Goal: Task Accomplishment & Management: Complete application form

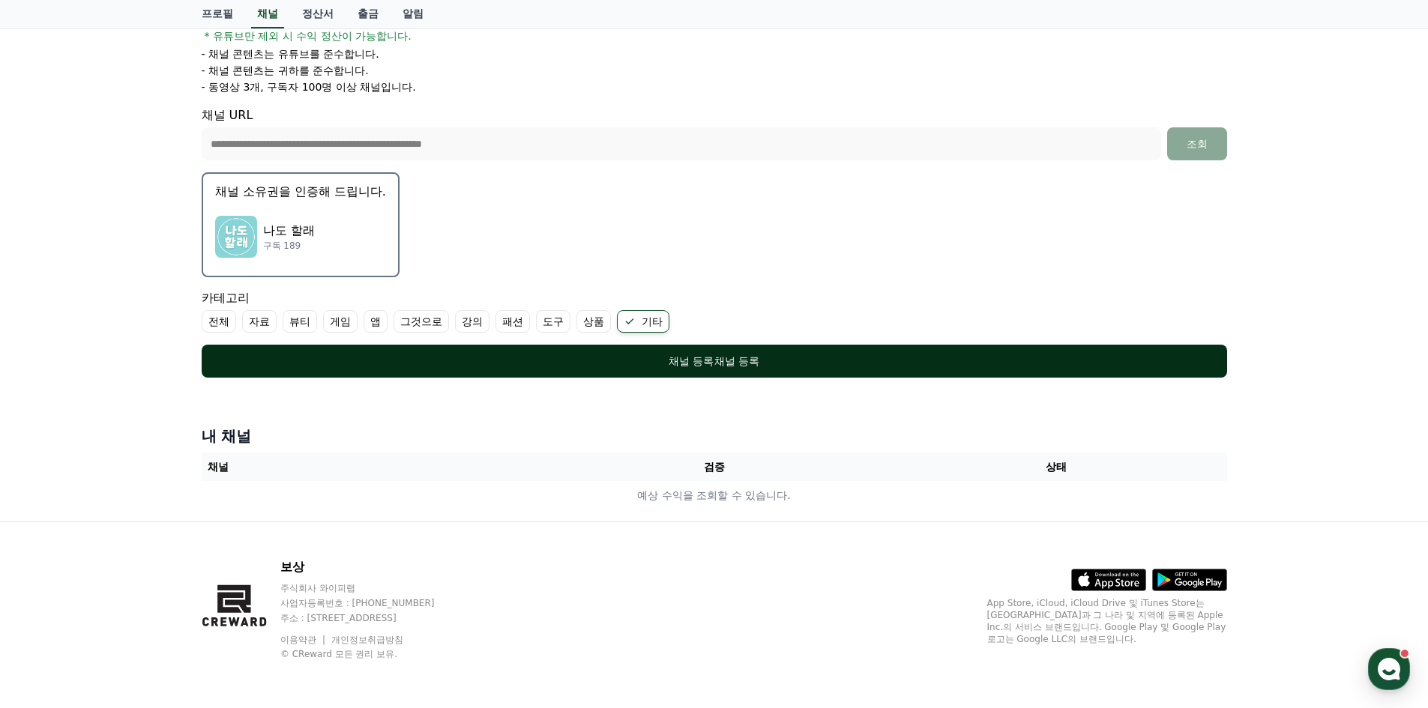
scroll to position [295, 0]
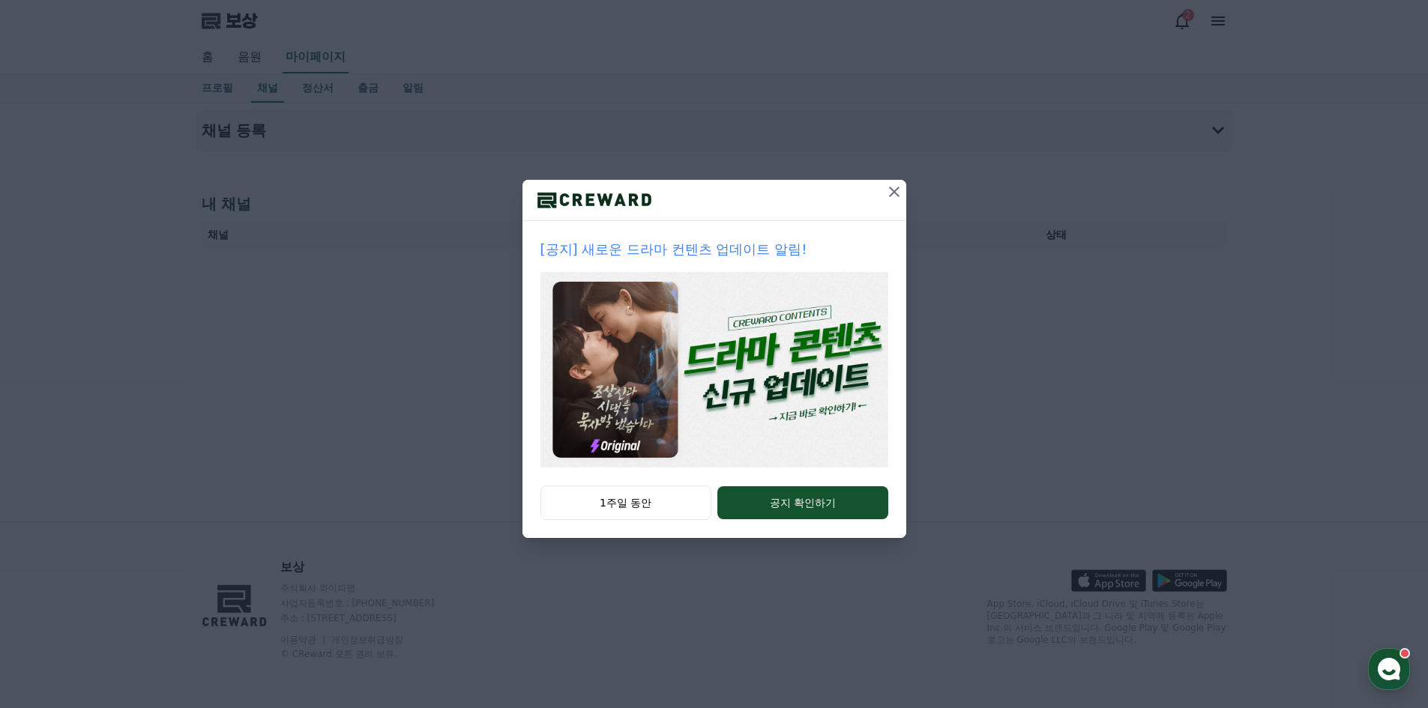
click at [893, 191] on icon at bounding box center [894, 192] width 10 height 10
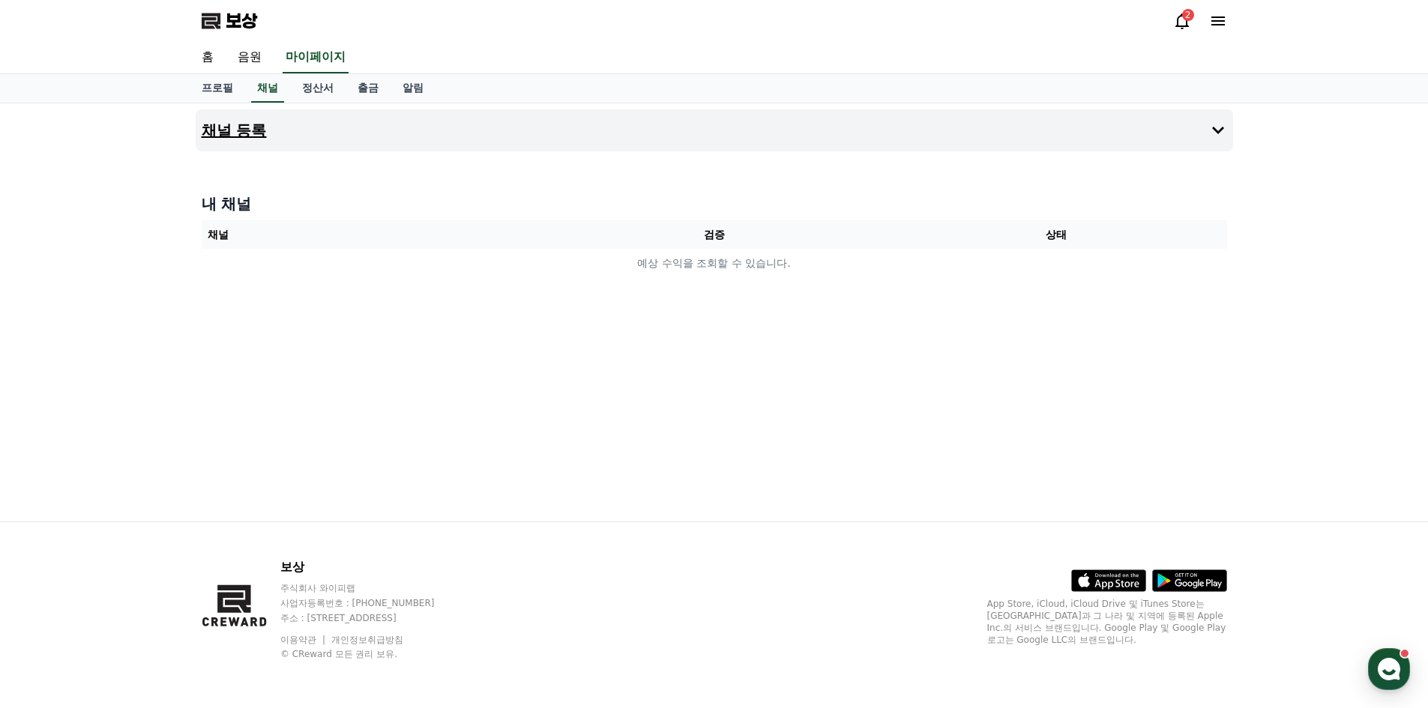
click at [501, 133] on button "채널 등록" at bounding box center [714, 130] width 1037 height 42
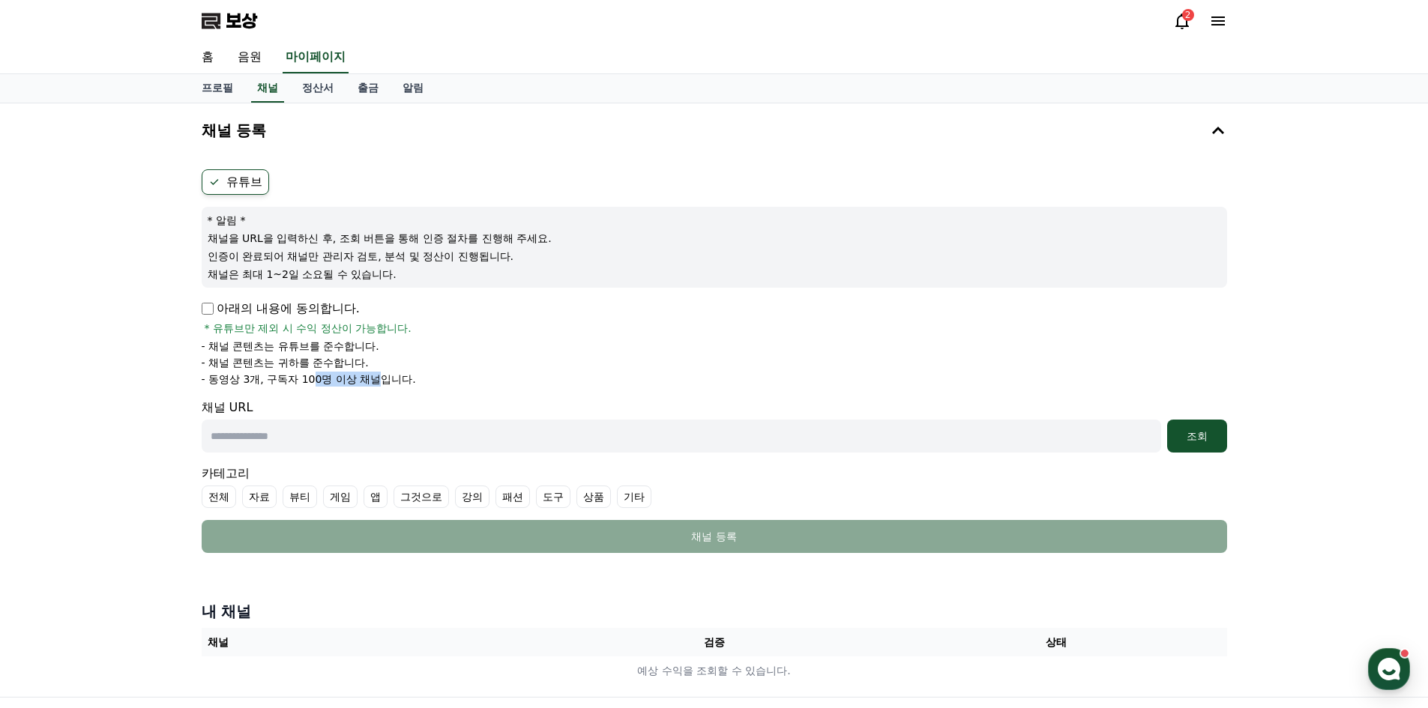
drag, startPoint x: 312, startPoint y: 375, endPoint x: 378, endPoint y: 384, distance: 67.3
click at [378, 382] on font "- 동영상 3개, 구독자 100명 이상 채널입니다." at bounding box center [309, 379] width 214 height 12
click at [629, 495] on font "기타" at bounding box center [633, 497] width 21 height 12
click at [414, 421] on input "text" at bounding box center [681, 436] width 959 height 33
paste input "**********"
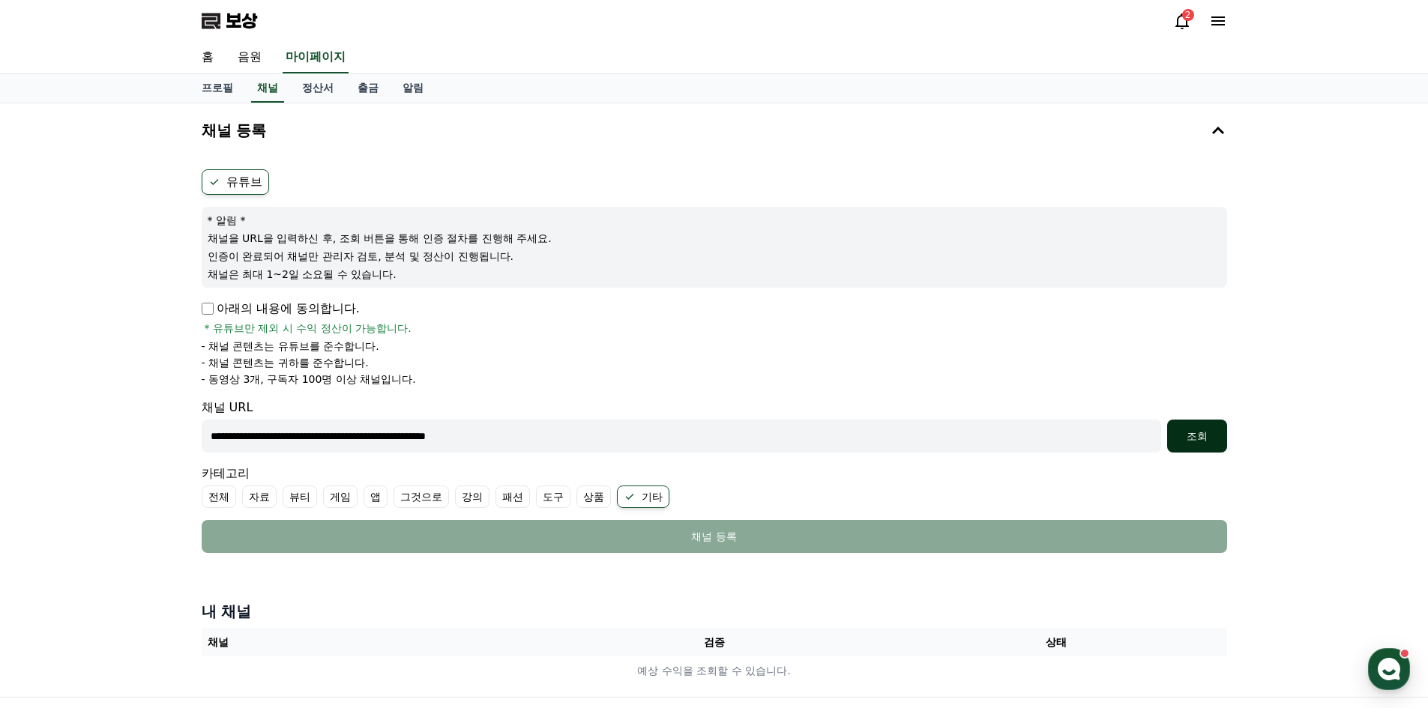
type input "**********"
click at [1218, 438] on div "조회" at bounding box center [1197, 436] width 48 height 15
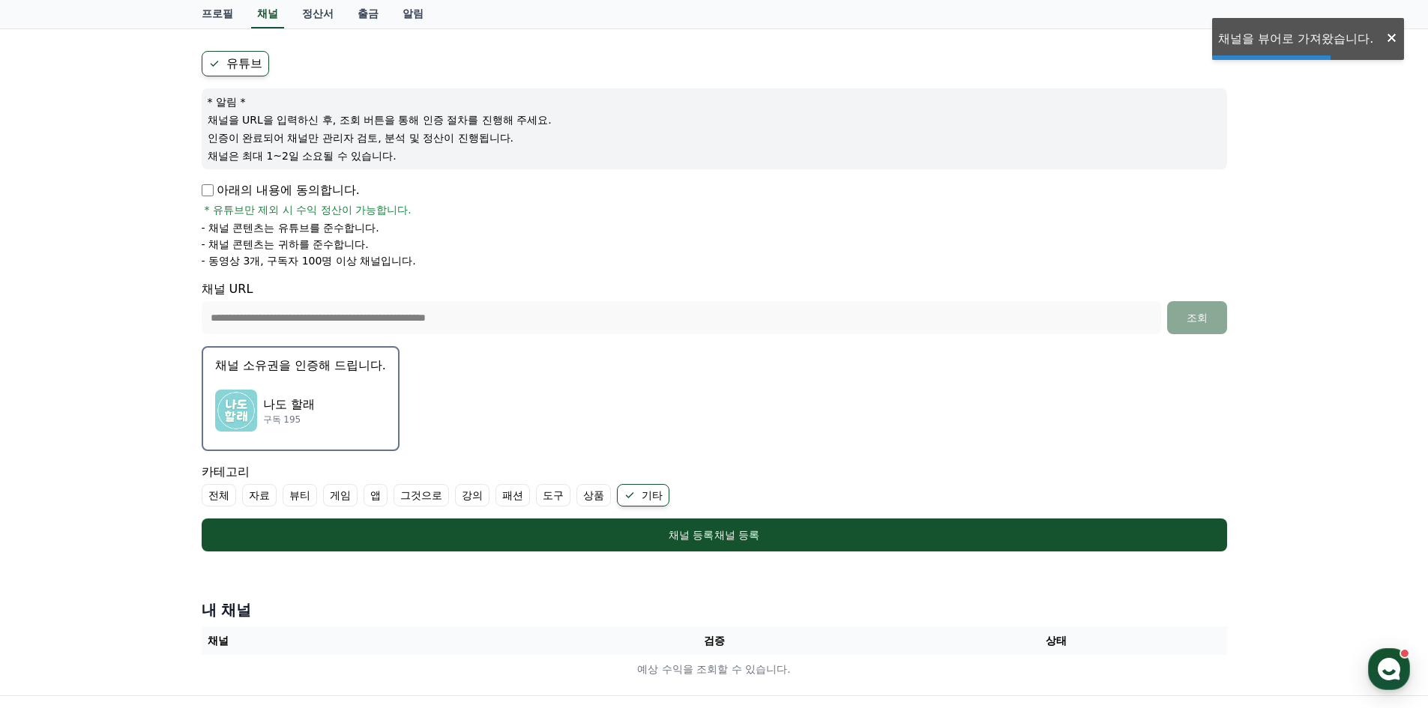
scroll to position [225, 0]
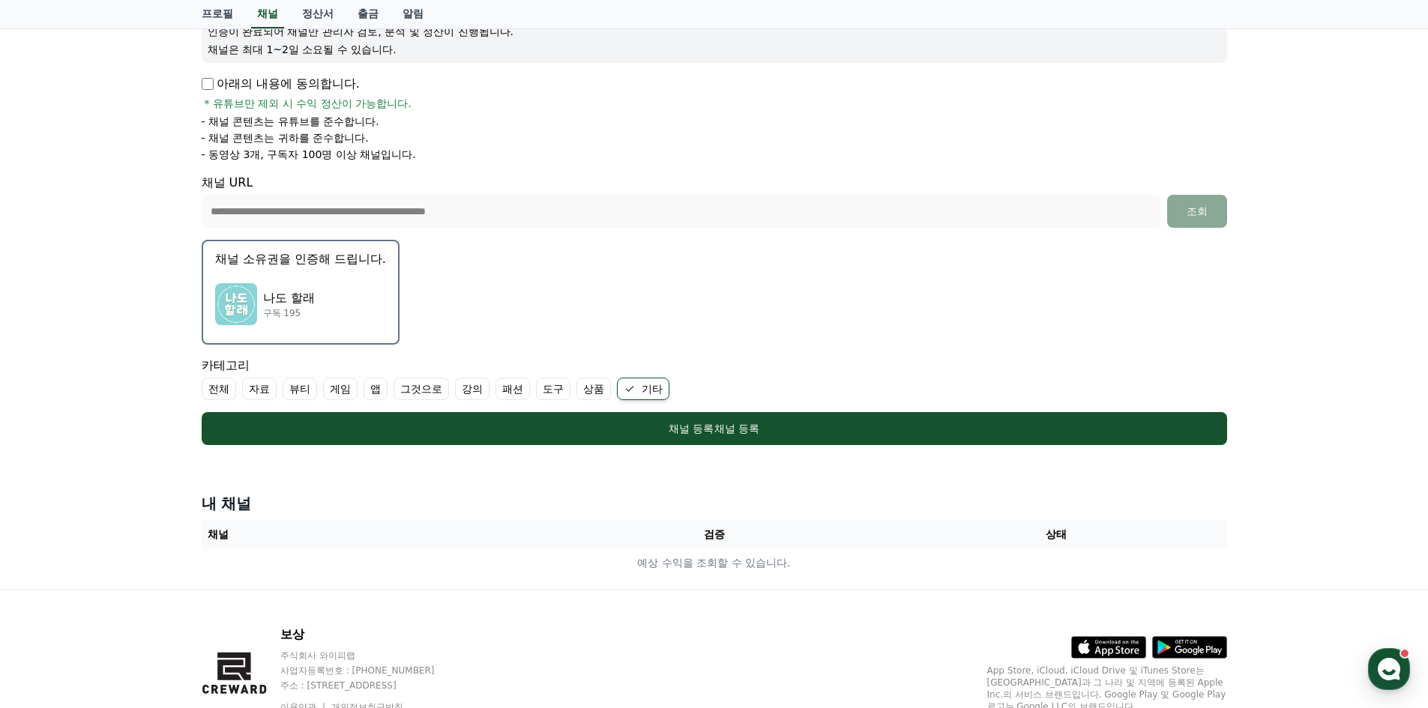
click at [245, 280] on div "나도 할래 구독 195" at bounding box center [300, 304] width 171 height 60
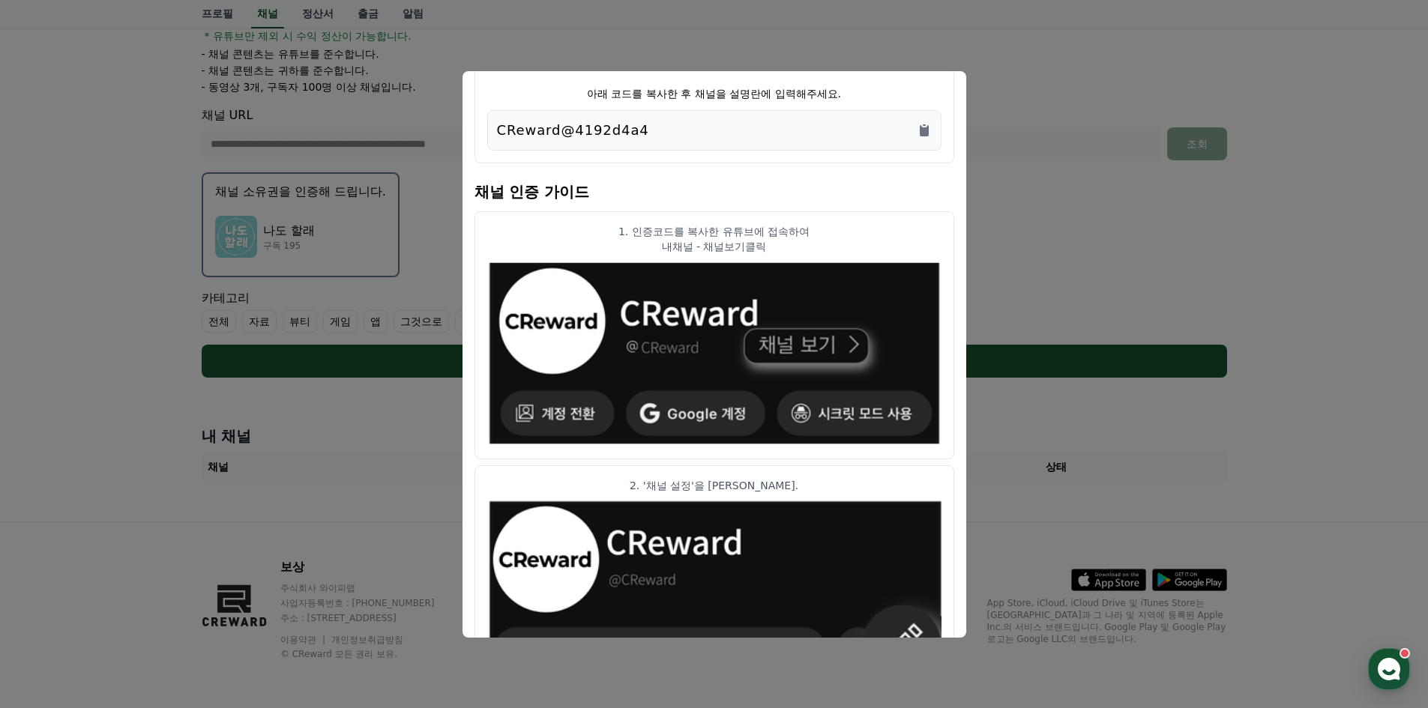
scroll to position [52, 0]
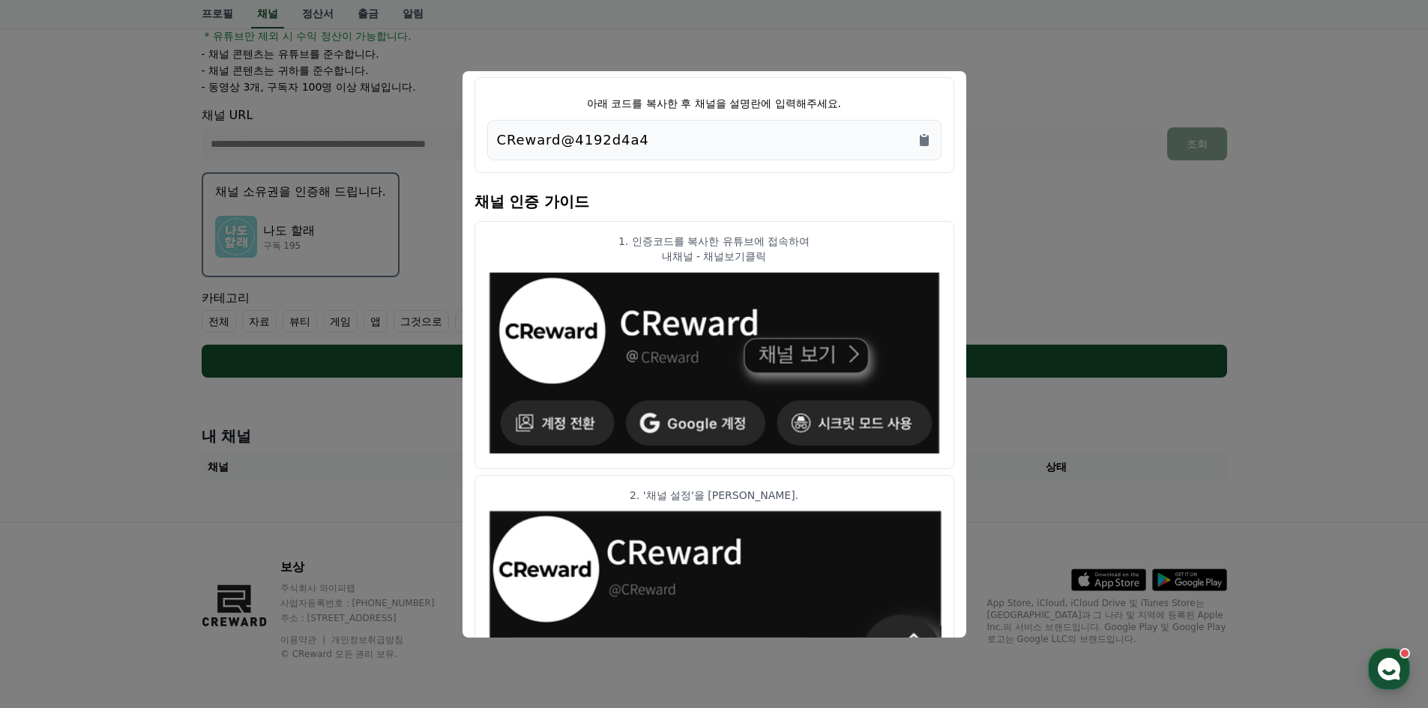
drag, startPoint x: 657, startPoint y: 143, endPoint x: 473, endPoint y: 141, distance: 184.4
click at [473, 141] on div "채널 인증 코드 아래 코드를 복사한 후 채널을 설명란에 입력해주세요. CReward@4192d4a4 채널 인증 가이드 1. 인증코드를 복사한 …" at bounding box center [714, 354] width 504 height 567
copy font "CReward@4192d4a4"
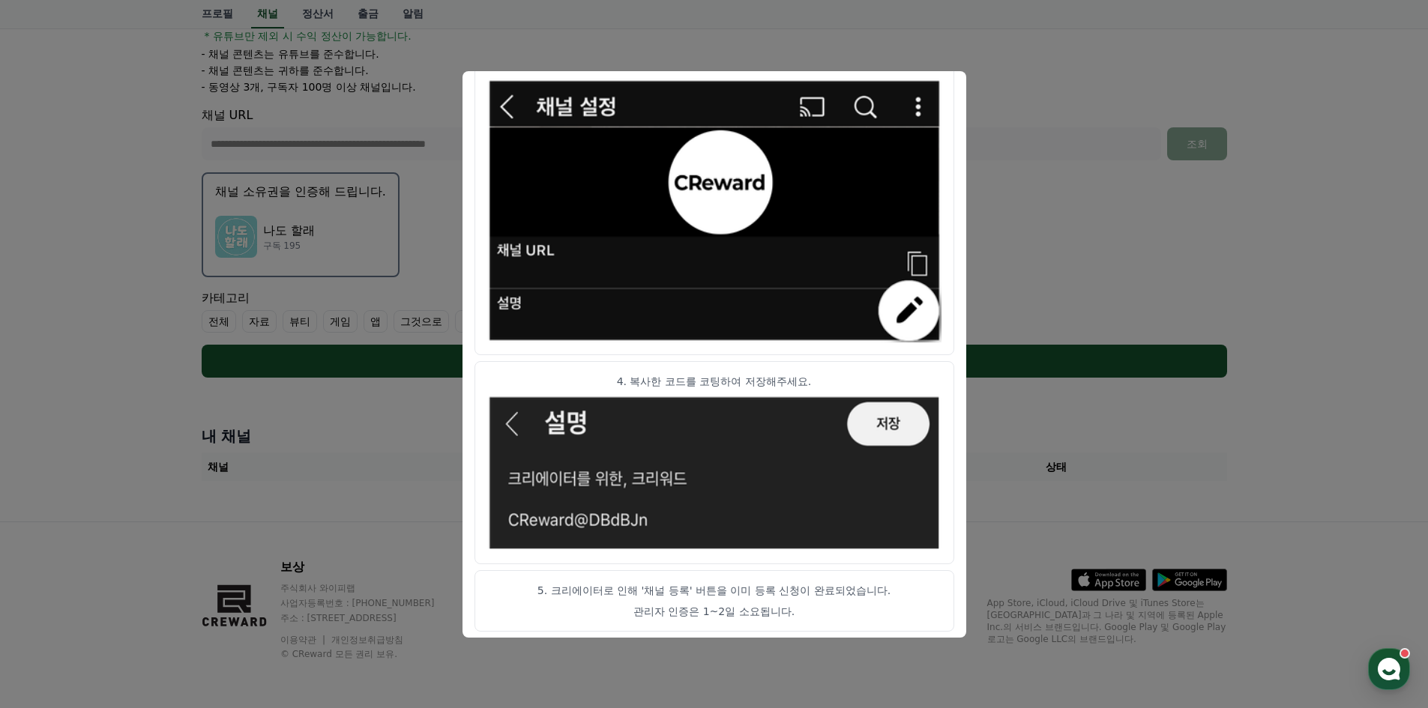
scroll to position [727, 0]
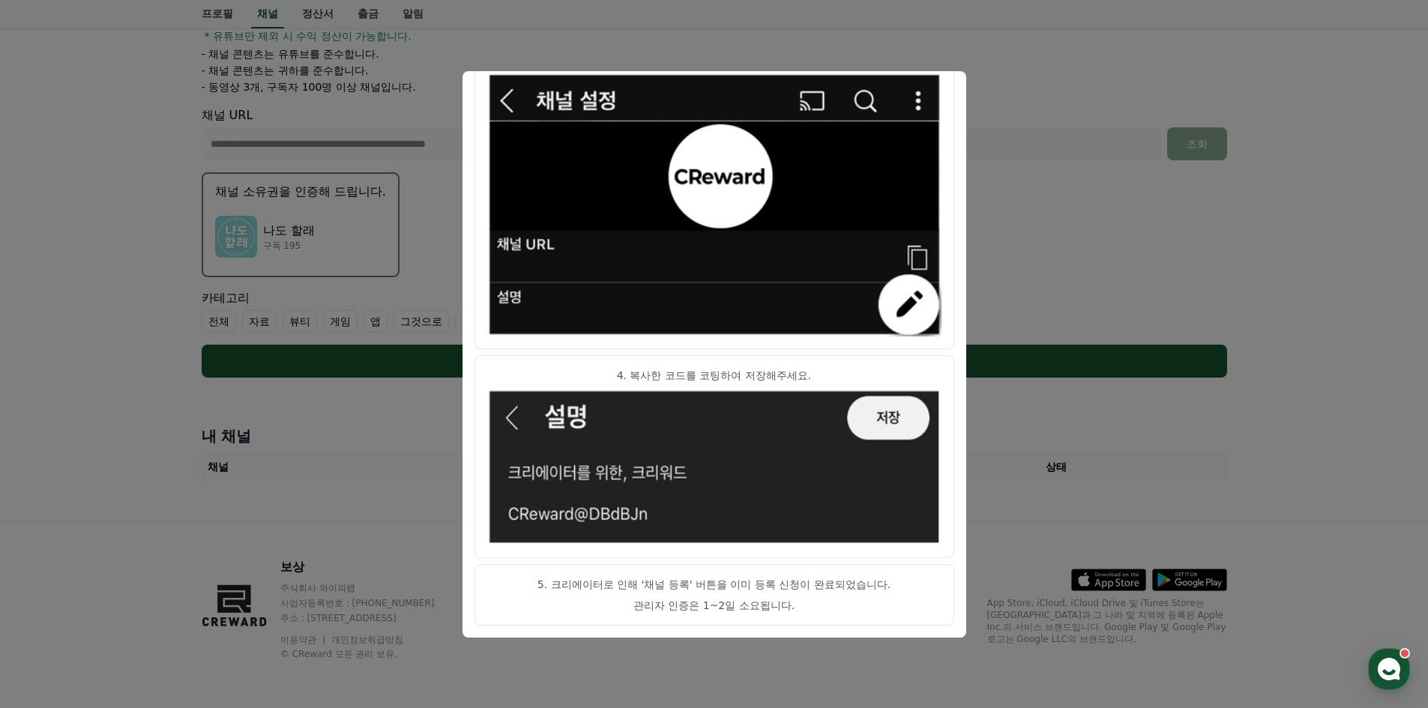
click at [1062, 409] on button "모달 닫기" at bounding box center [714, 354] width 1428 height 708
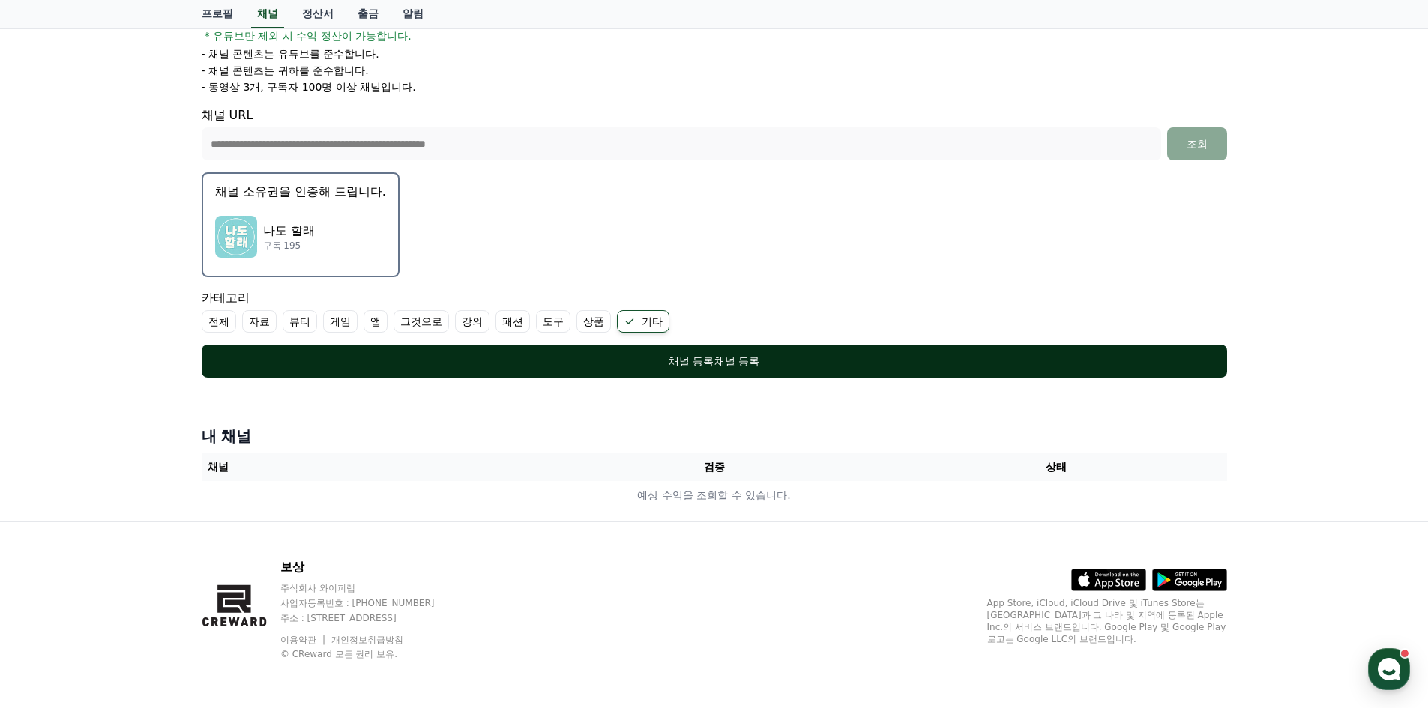
click at [970, 362] on div "채널 등록 채널 등록" at bounding box center [714, 361] width 965 height 15
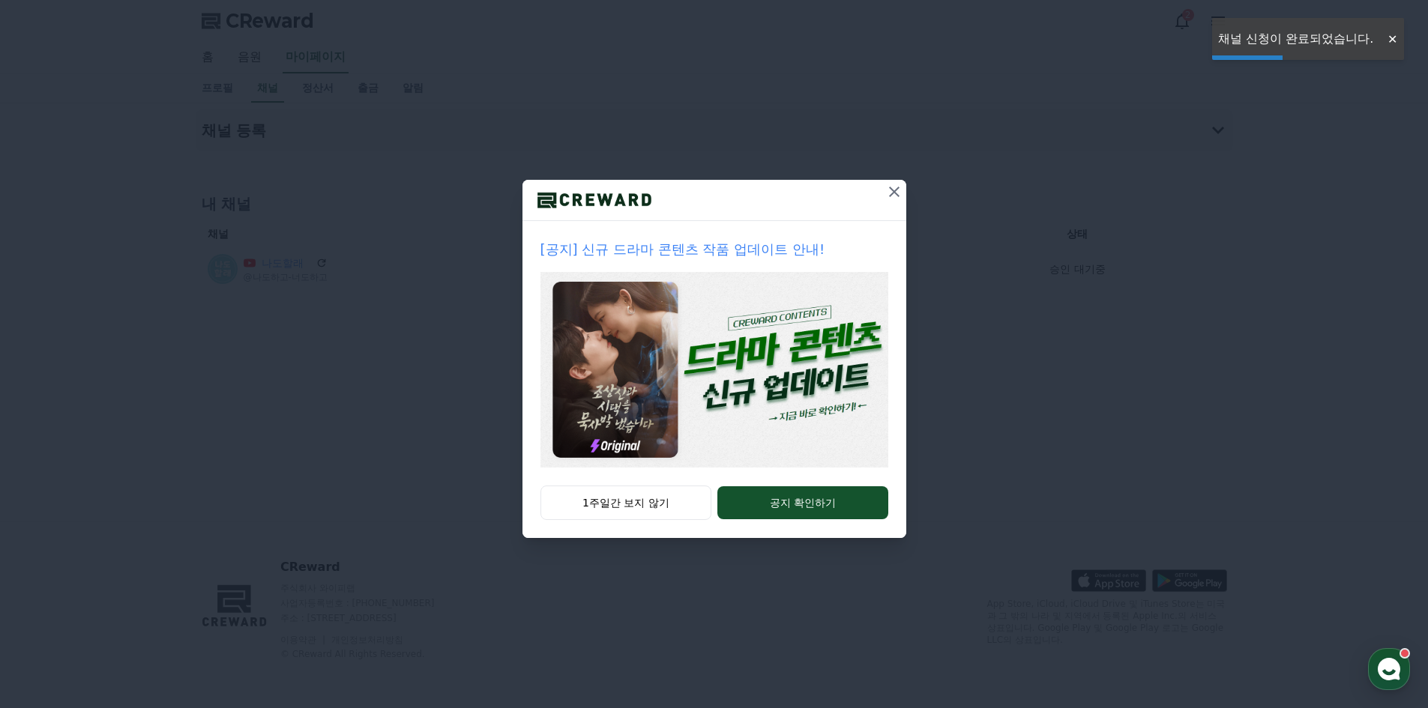
click at [892, 191] on icon at bounding box center [894, 192] width 18 height 18
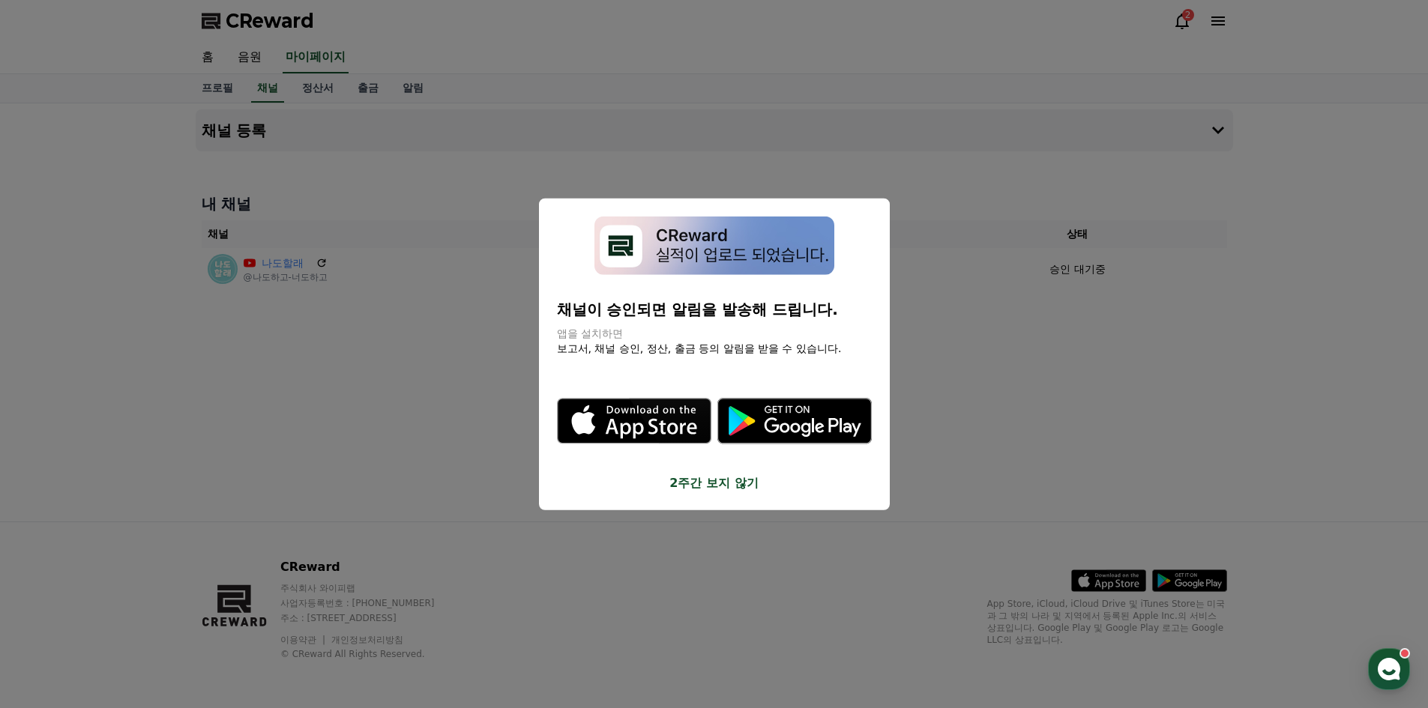
click at [1024, 326] on button "close modal" at bounding box center [714, 354] width 1428 height 708
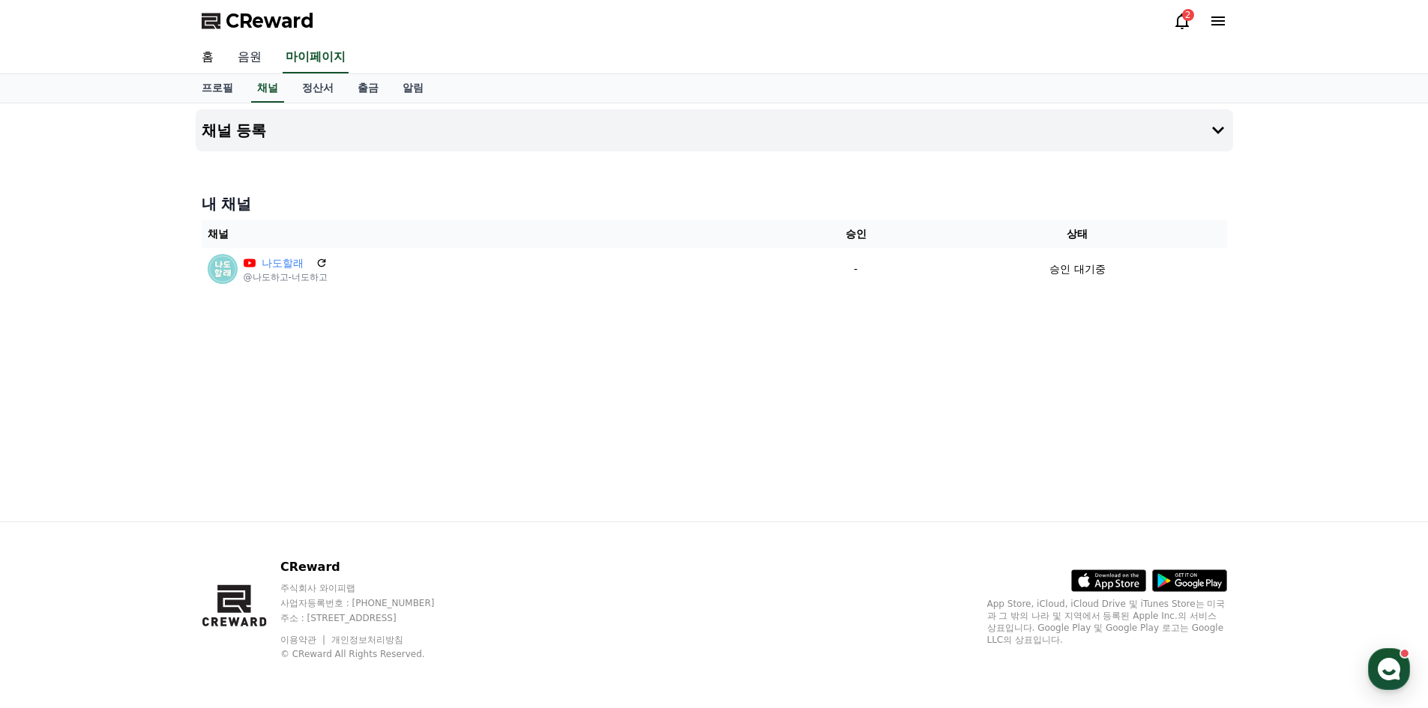
click at [244, 61] on link "음원" at bounding box center [250, 57] width 48 height 31
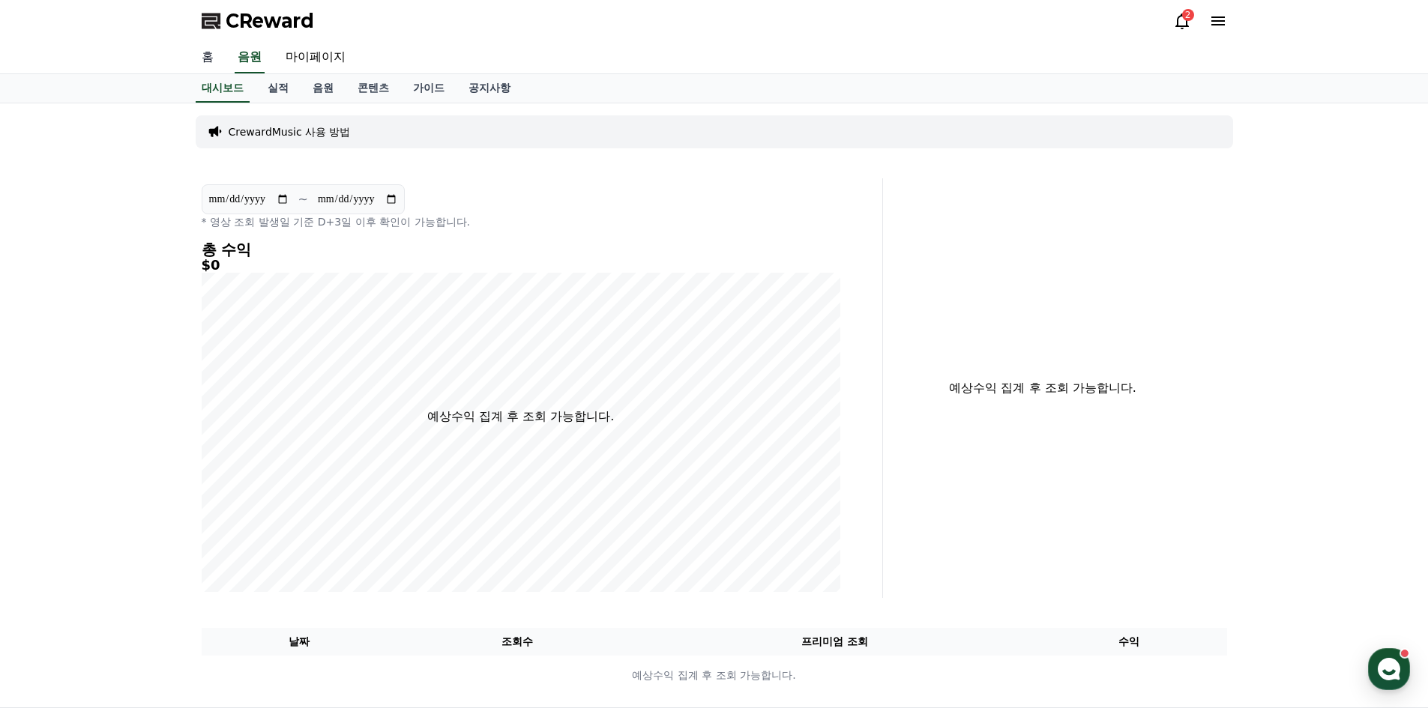
click at [209, 59] on link "홈" at bounding box center [208, 57] width 36 height 31
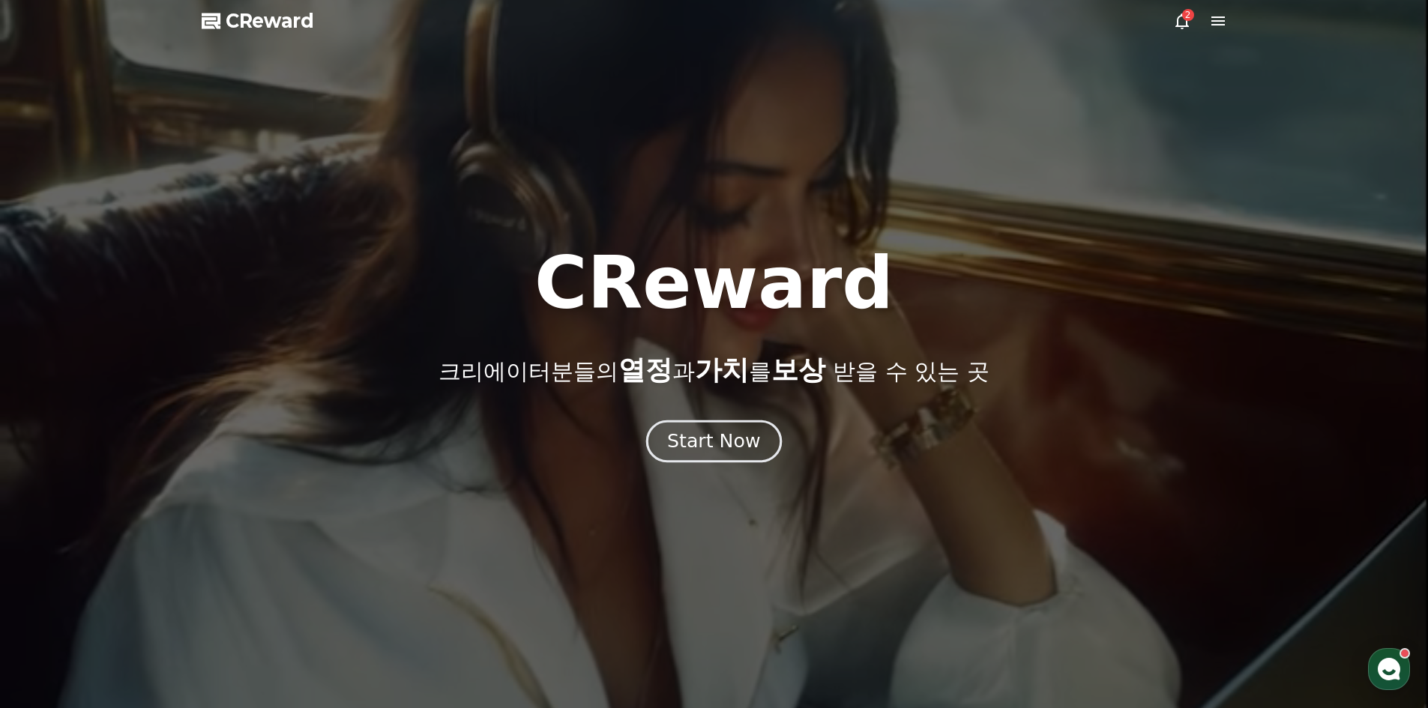
click at [713, 450] on div "Start Now" at bounding box center [713, 441] width 93 height 25
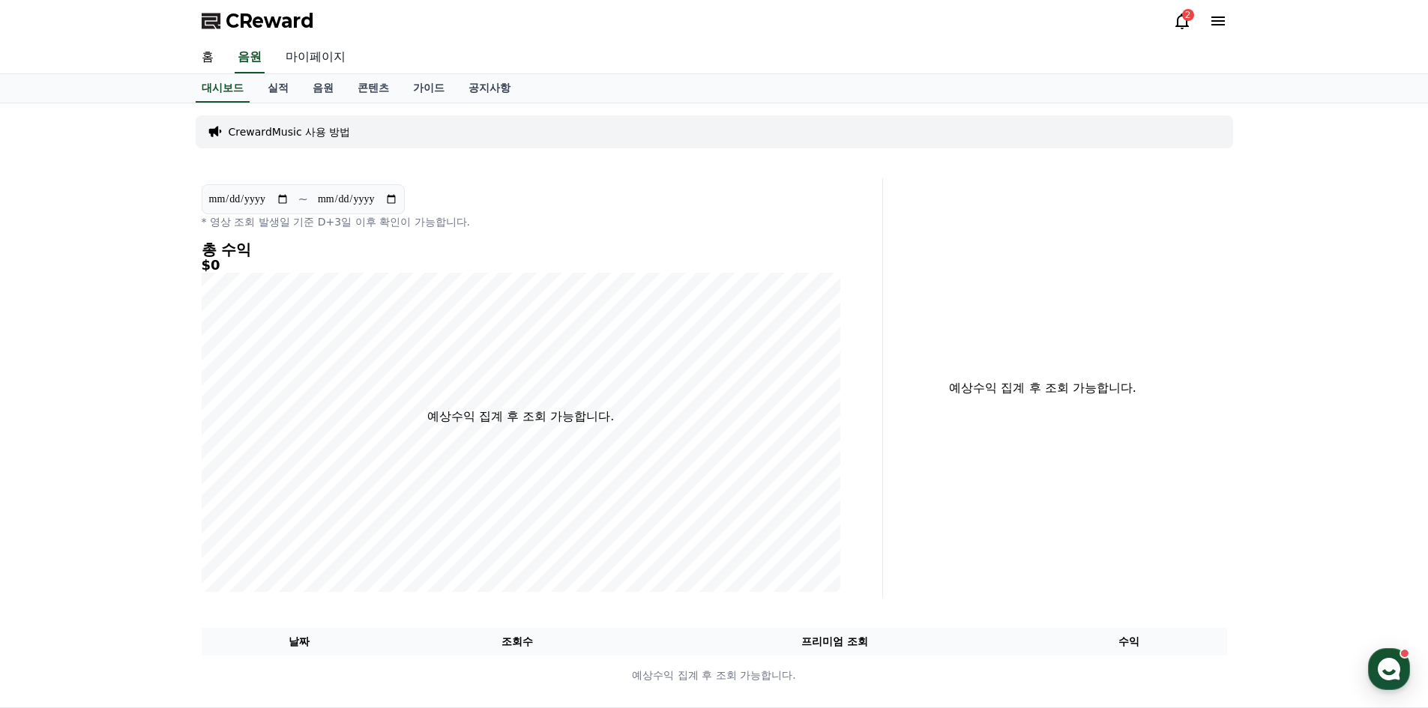
click at [329, 48] on link "마이페이지" at bounding box center [316, 57] width 84 height 31
select select "**********"
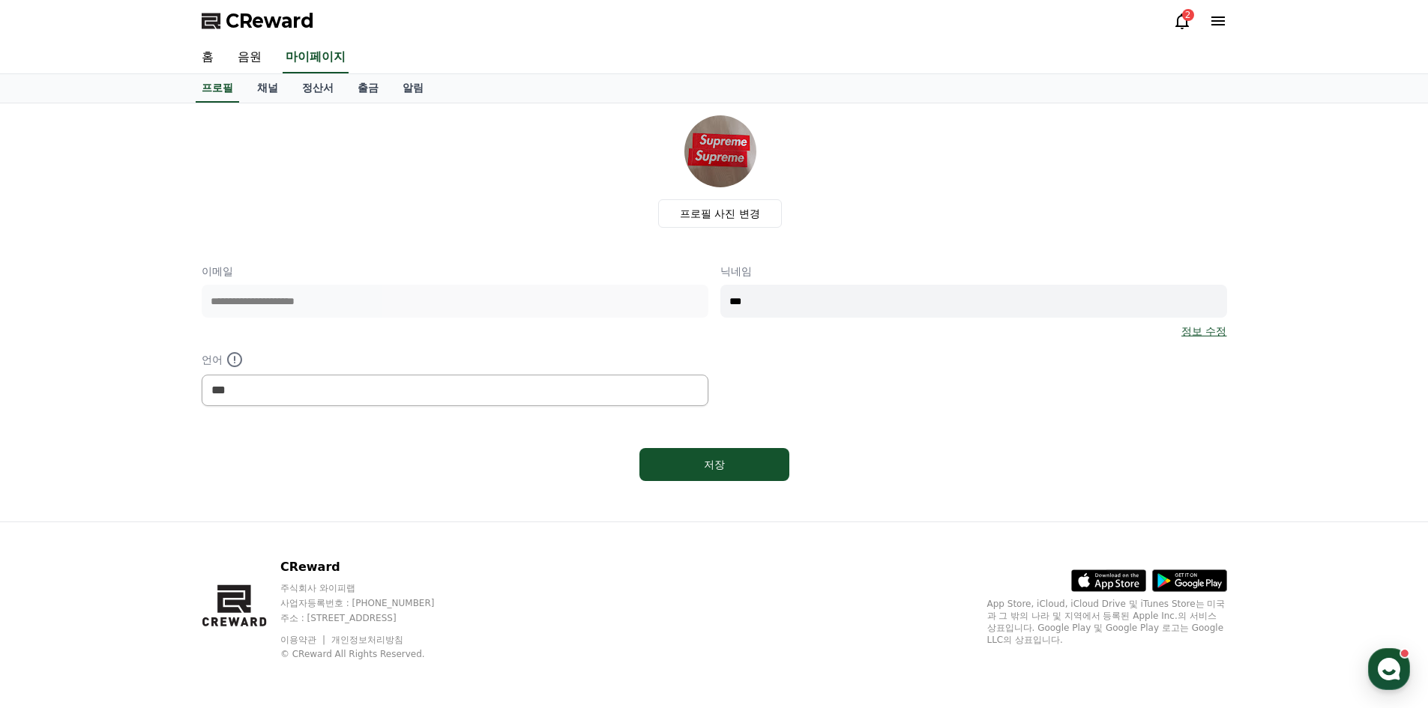
click at [1213, 21] on icon at bounding box center [1217, 20] width 13 height 9
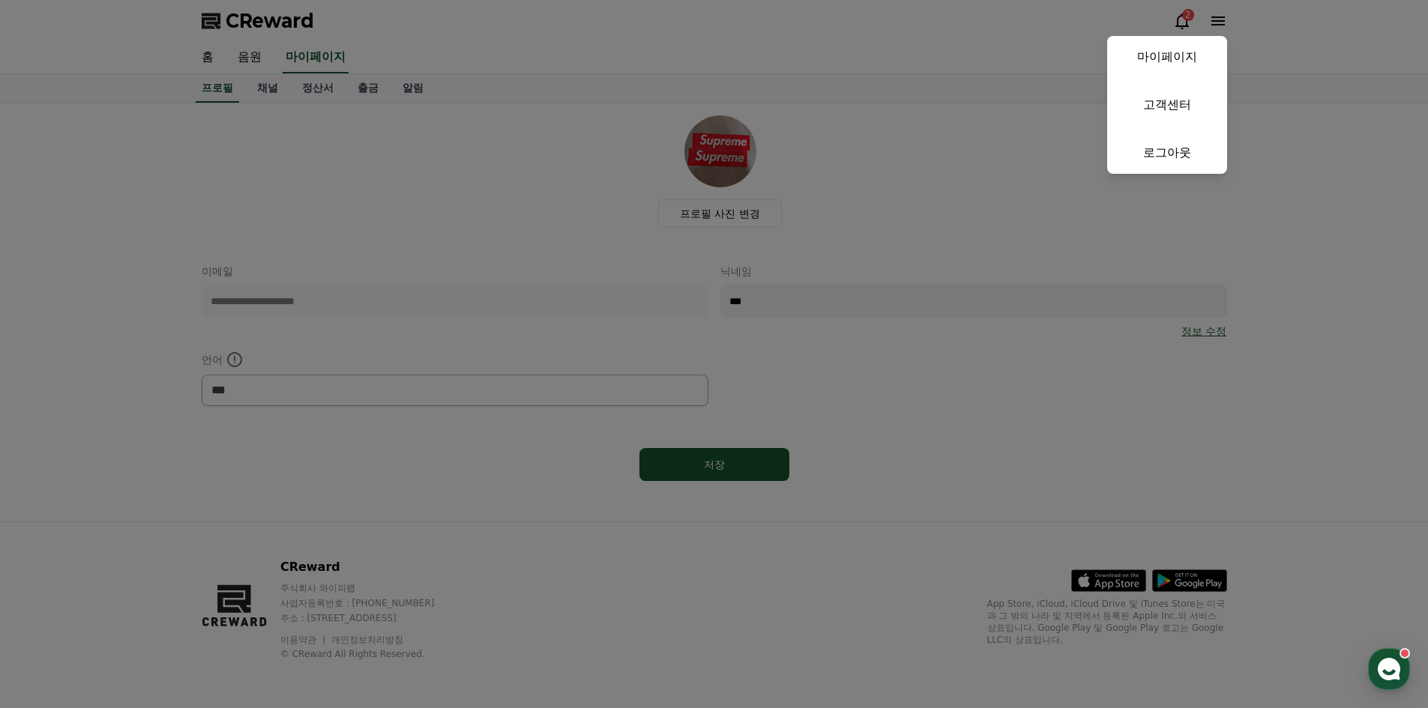
click at [414, 85] on button "close" at bounding box center [714, 354] width 1428 height 708
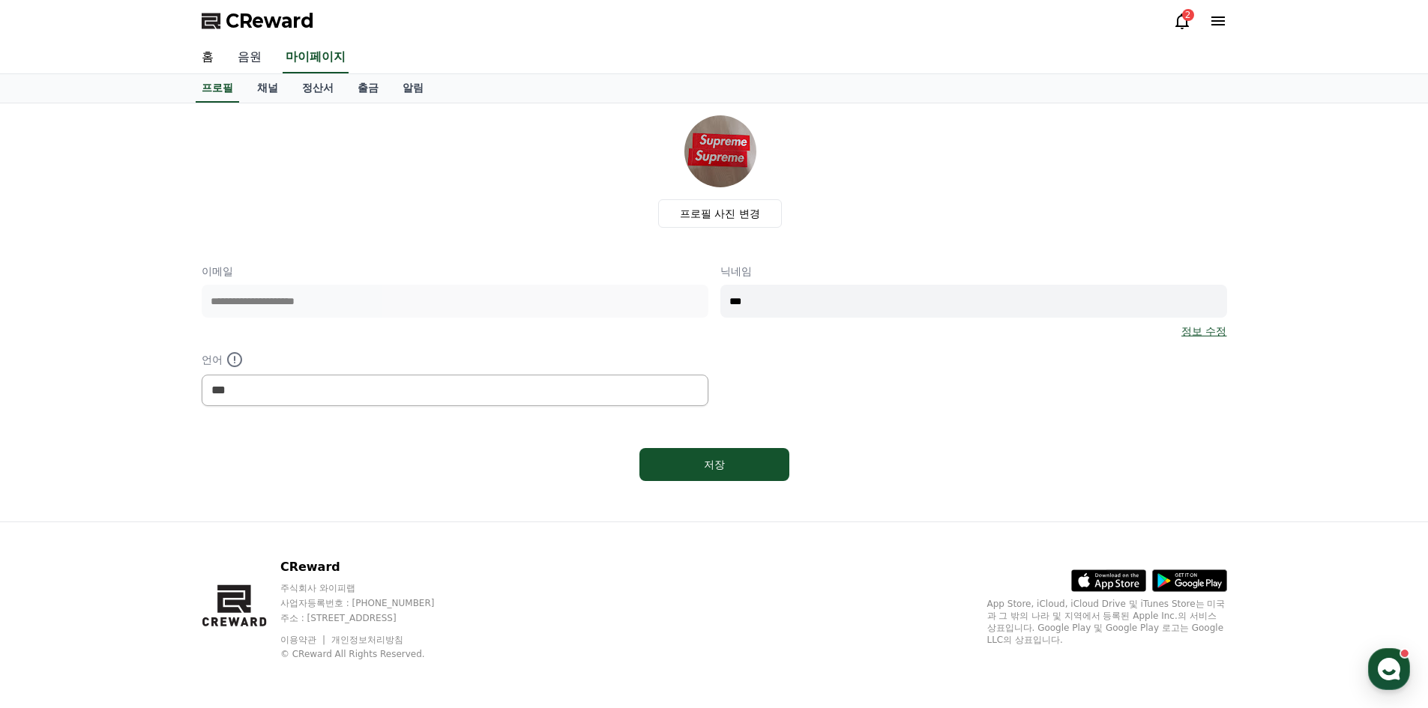
click at [247, 55] on link "음원" at bounding box center [250, 57] width 48 height 31
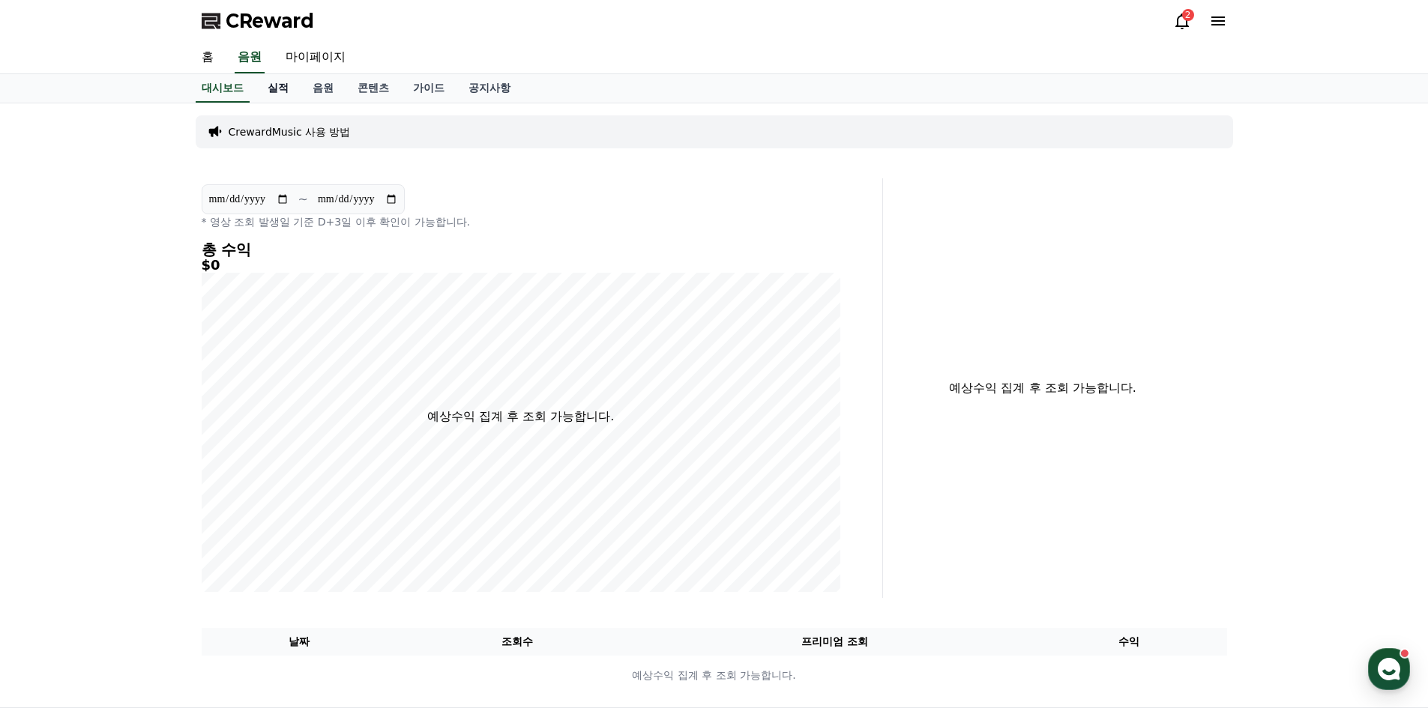
click at [269, 91] on link "실적" at bounding box center [278, 88] width 45 height 28
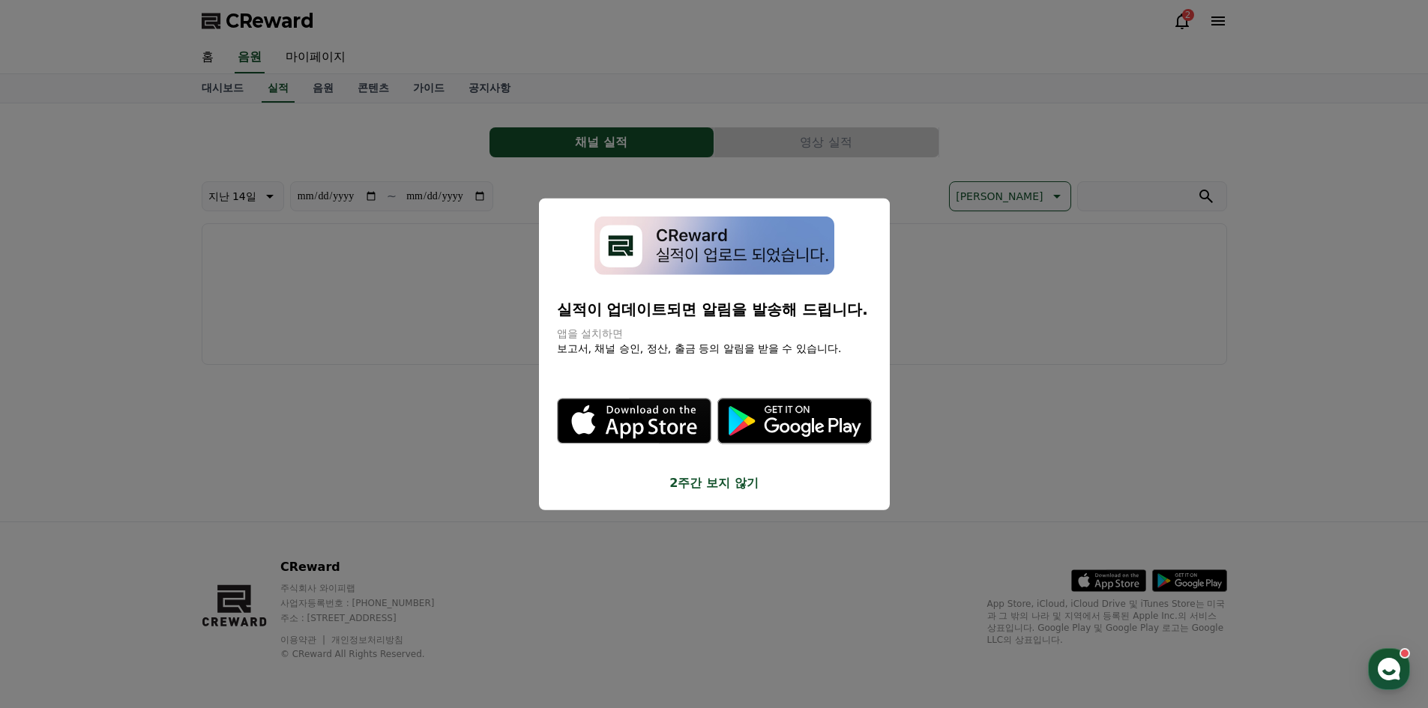
click at [331, 96] on button "close modal" at bounding box center [714, 354] width 1428 height 708
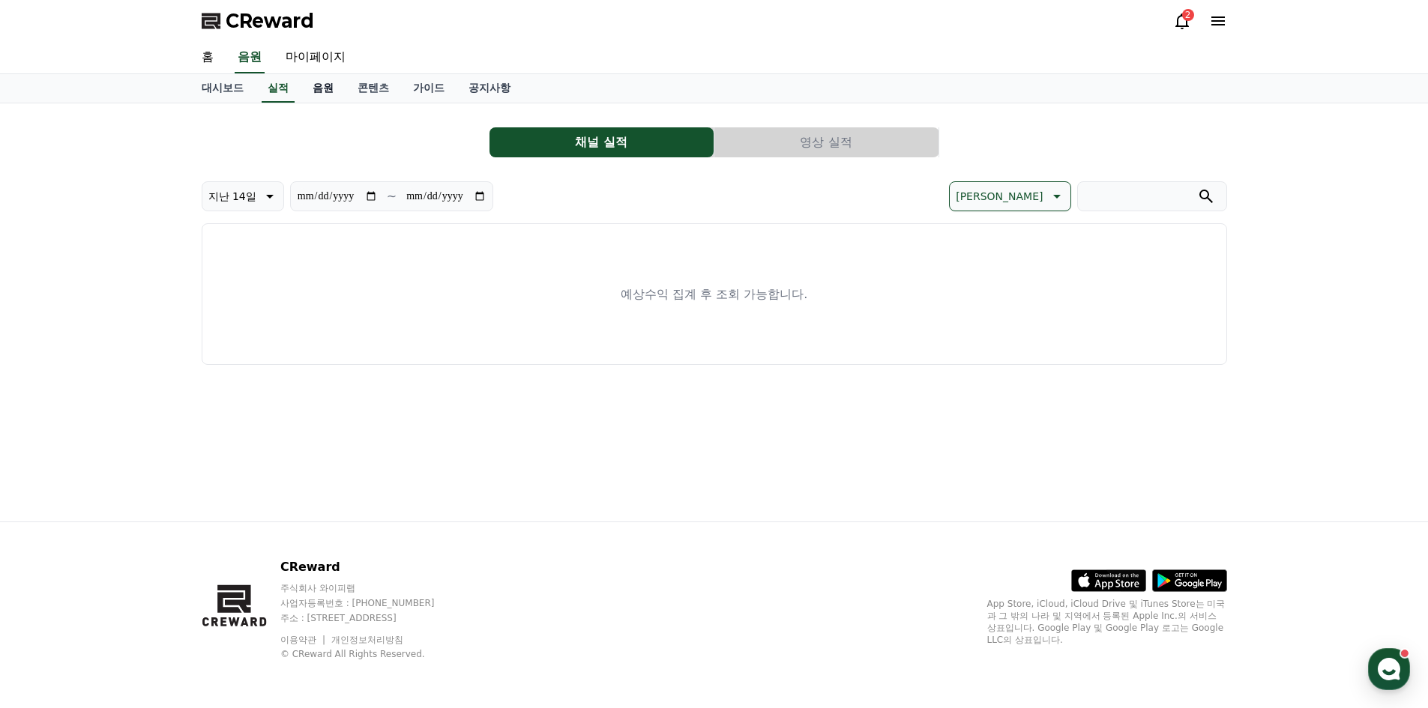
click at [336, 96] on link "음원" at bounding box center [323, 88] width 45 height 28
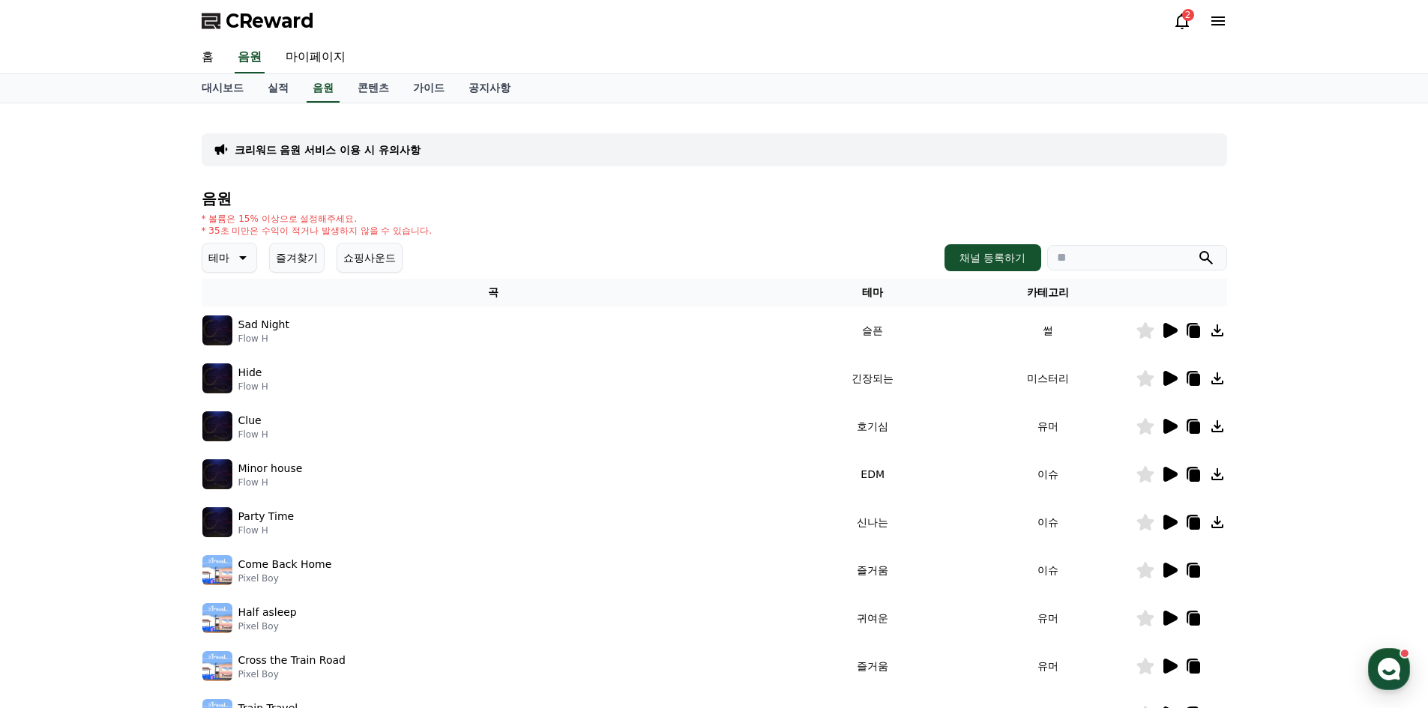
click at [1166, 329] on icon at bounding box center [1170, 330] width 14 height 15
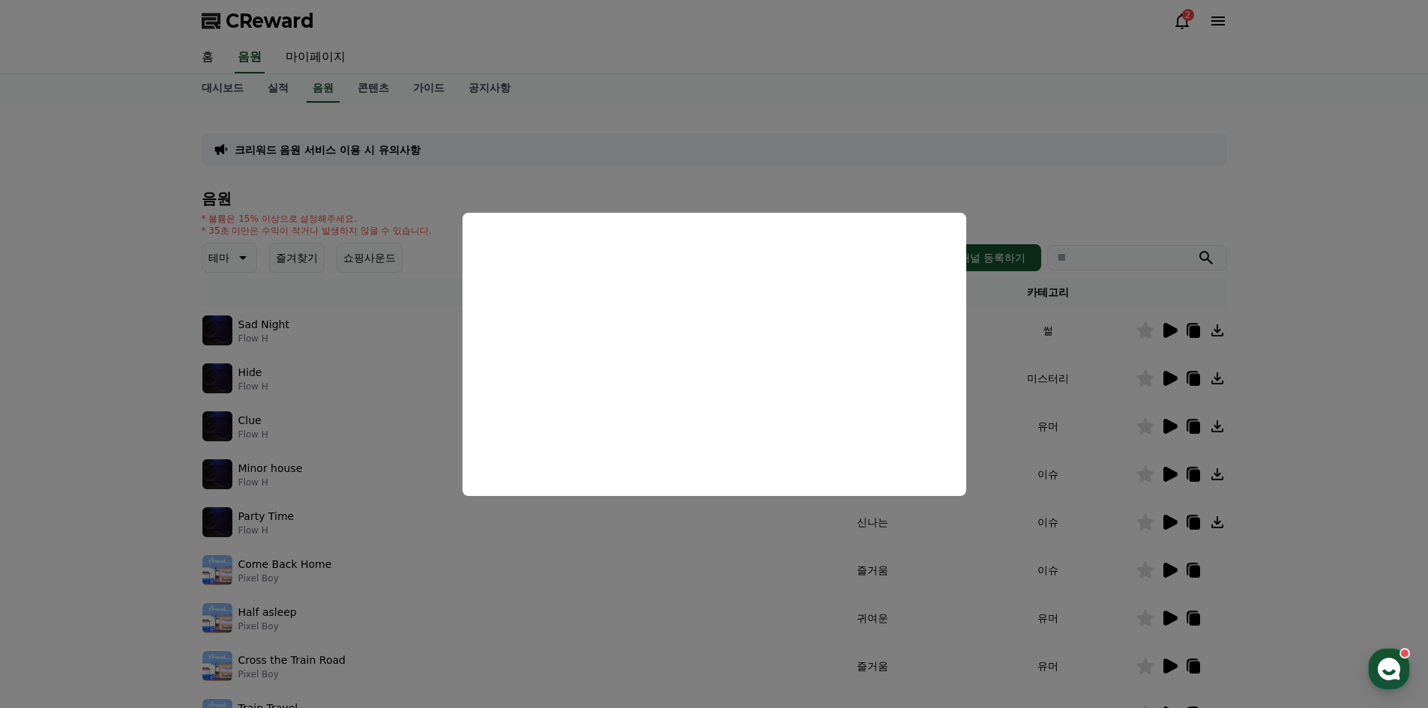
click at [844, 163] on button "close modal" at bounding box center [714, 354] width 1428 height 708
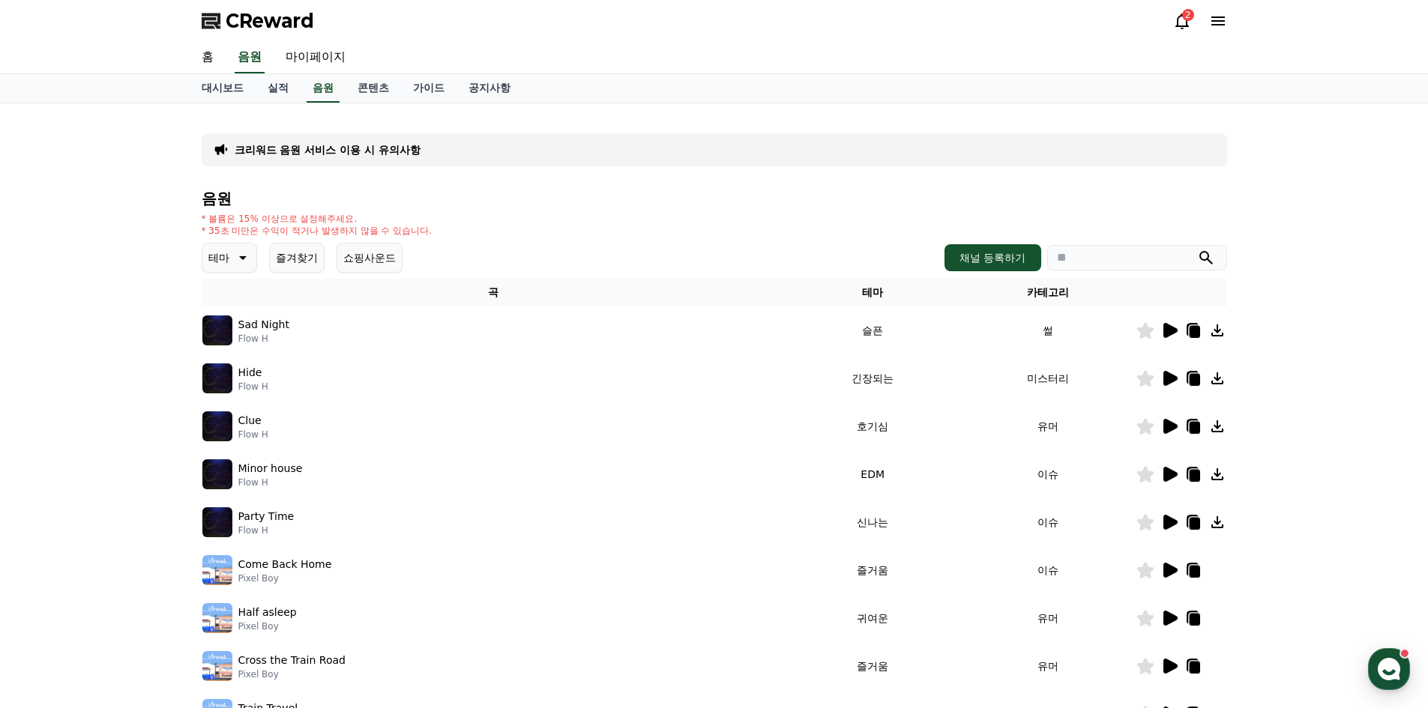
click at [378, 145] on p "크리워드 음원 서비스 이용 시 유의사항" at bounding box center [328, 149] width 186 height 15
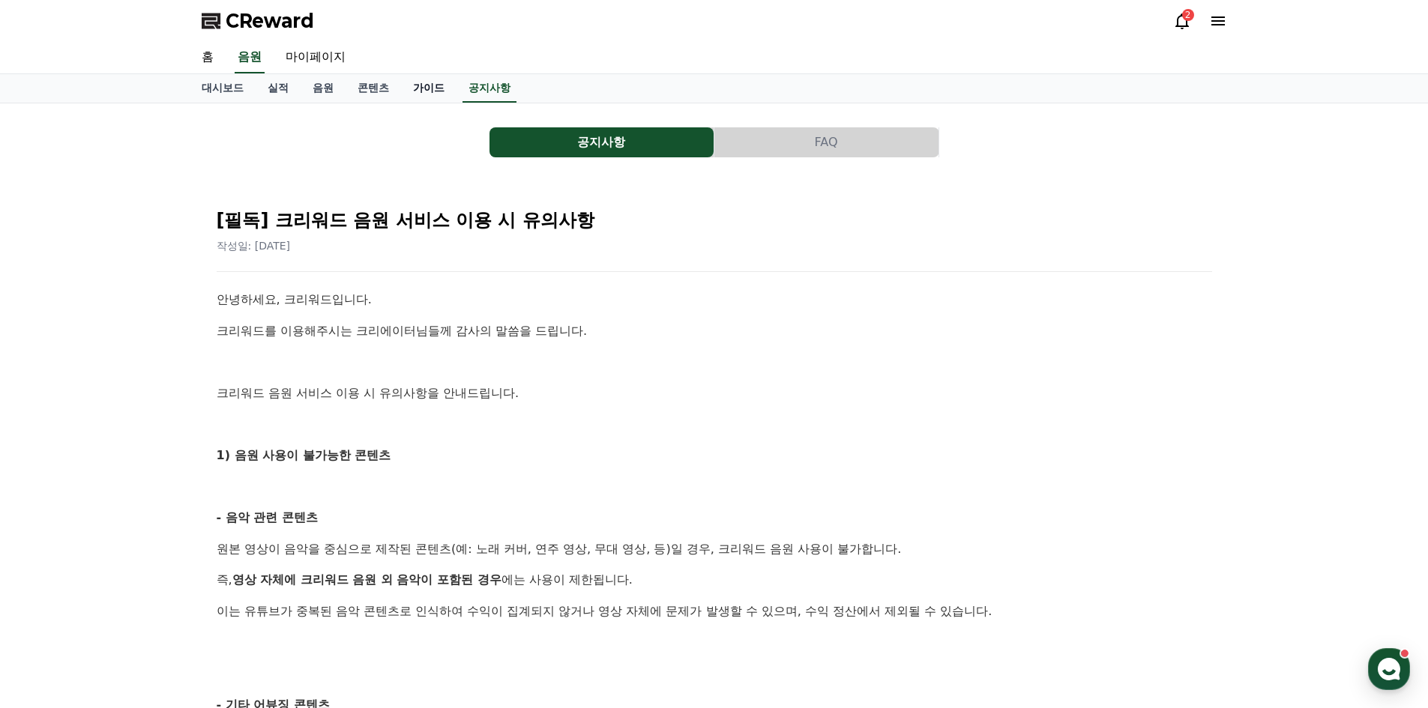
click at [439, 94] on link "가이드" at bounding box center [428, 88] width 55 height 28
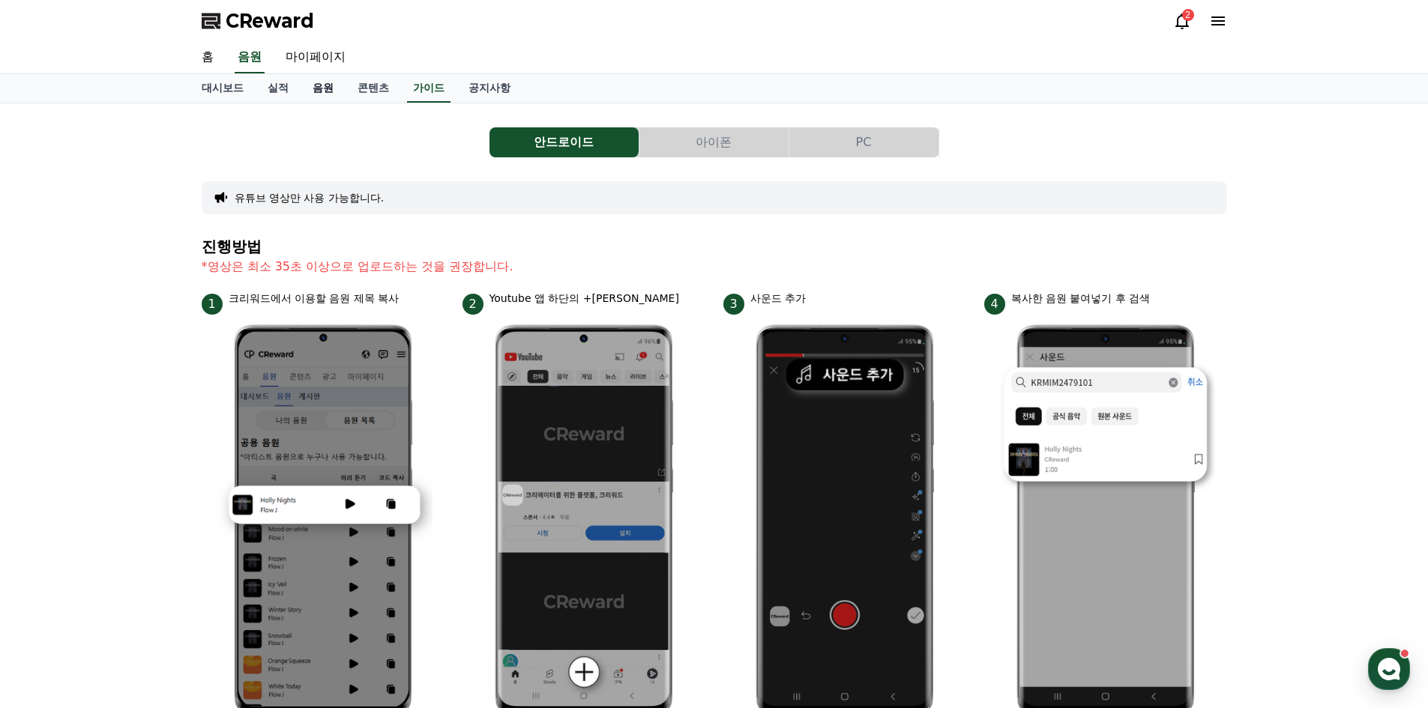
click at [321, 97] on link "음원" at bounding box center [323, 88] width 45 height 28
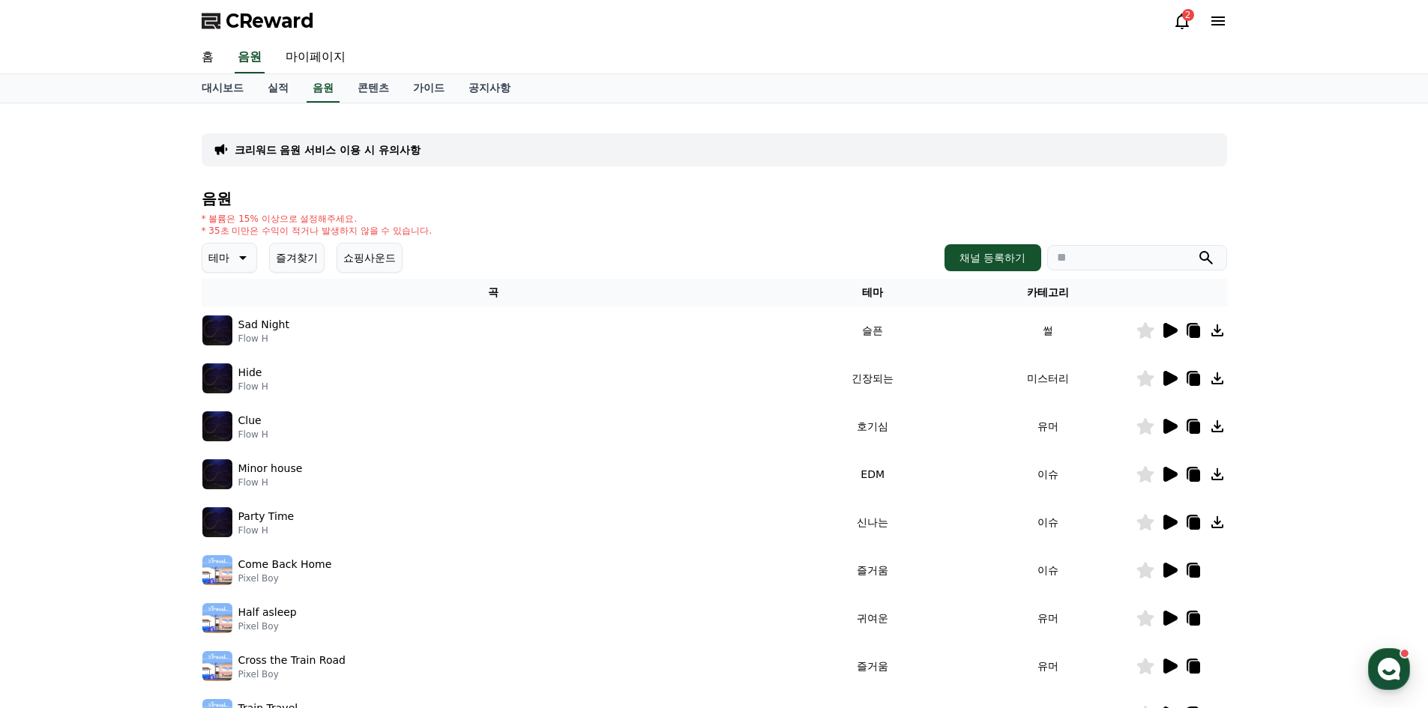
click at [216, 259] on p "테마" at bounding box center [218, 257] width 21 height 21
click at [235, 373] on button "EDM" at bounding box center [222, 372] width 36 height 33
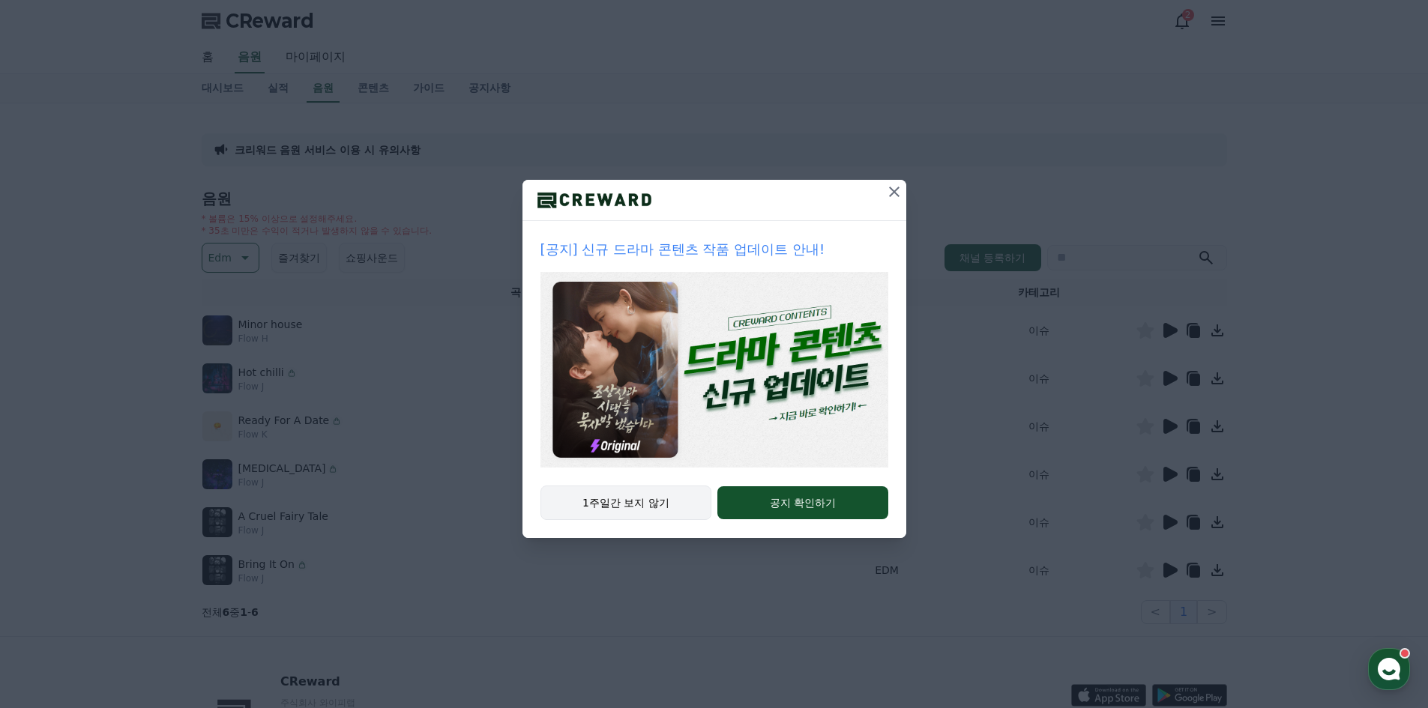
click at [633, 512] on button "1주일간 보지 않기" at bounding box center [626, 503] width 172 height 34
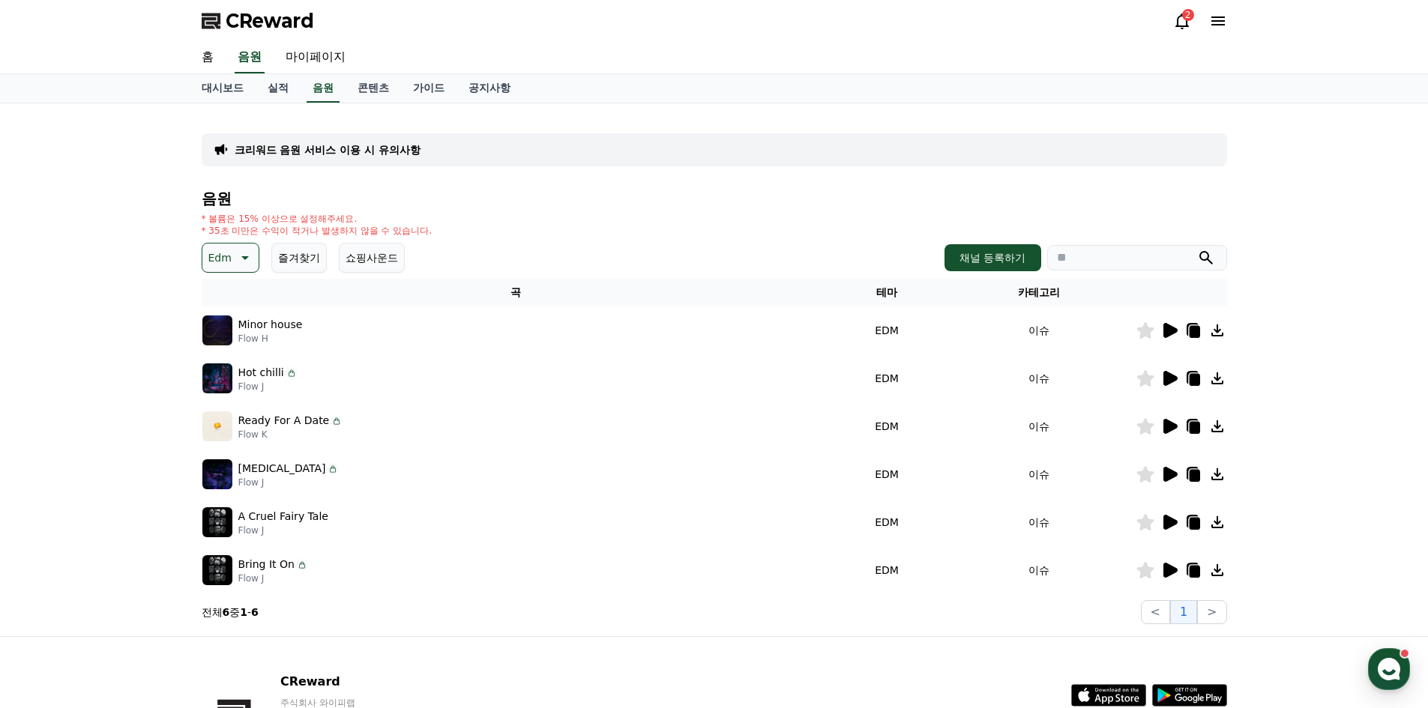
click at [1168, 330] on icon at bounding box center [1170, 330] width 14 height 15
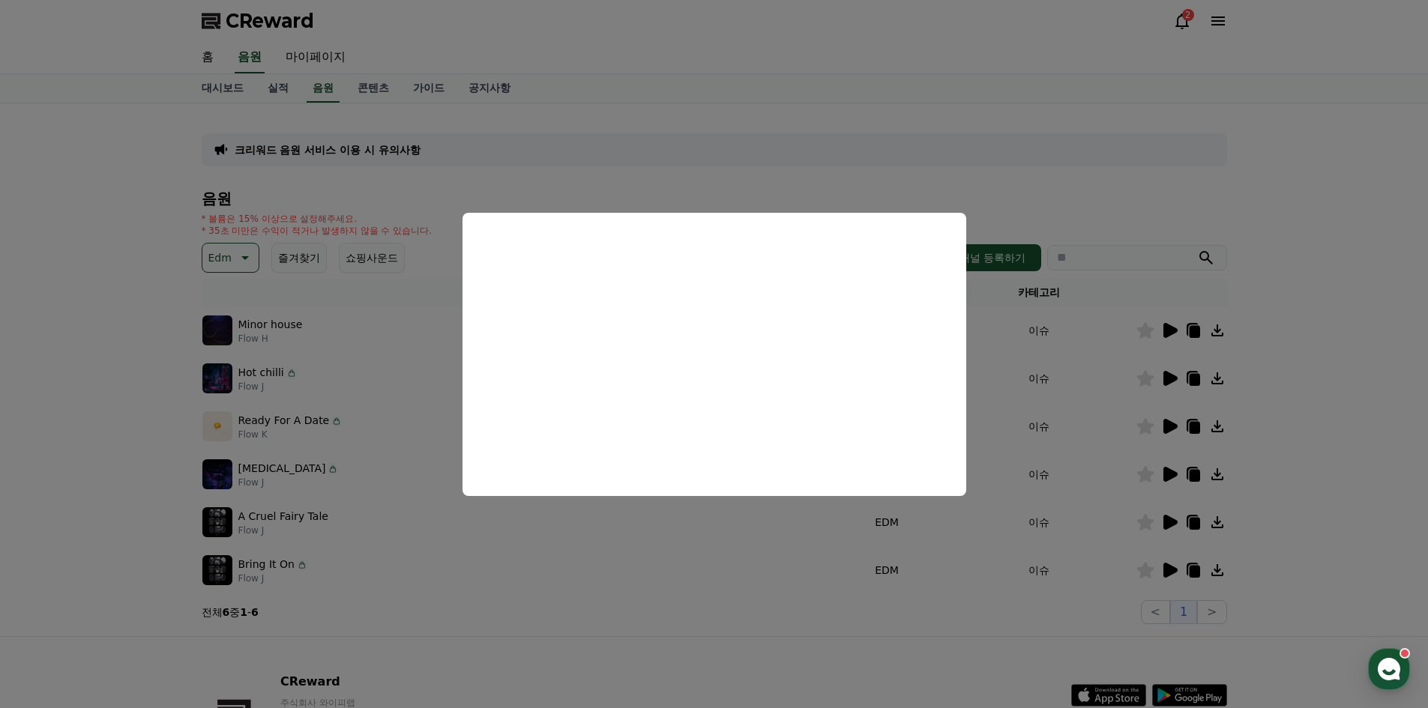
click at [1276, 383] on button "close modal" at bounding box center [714, 354] width 1428 height 708
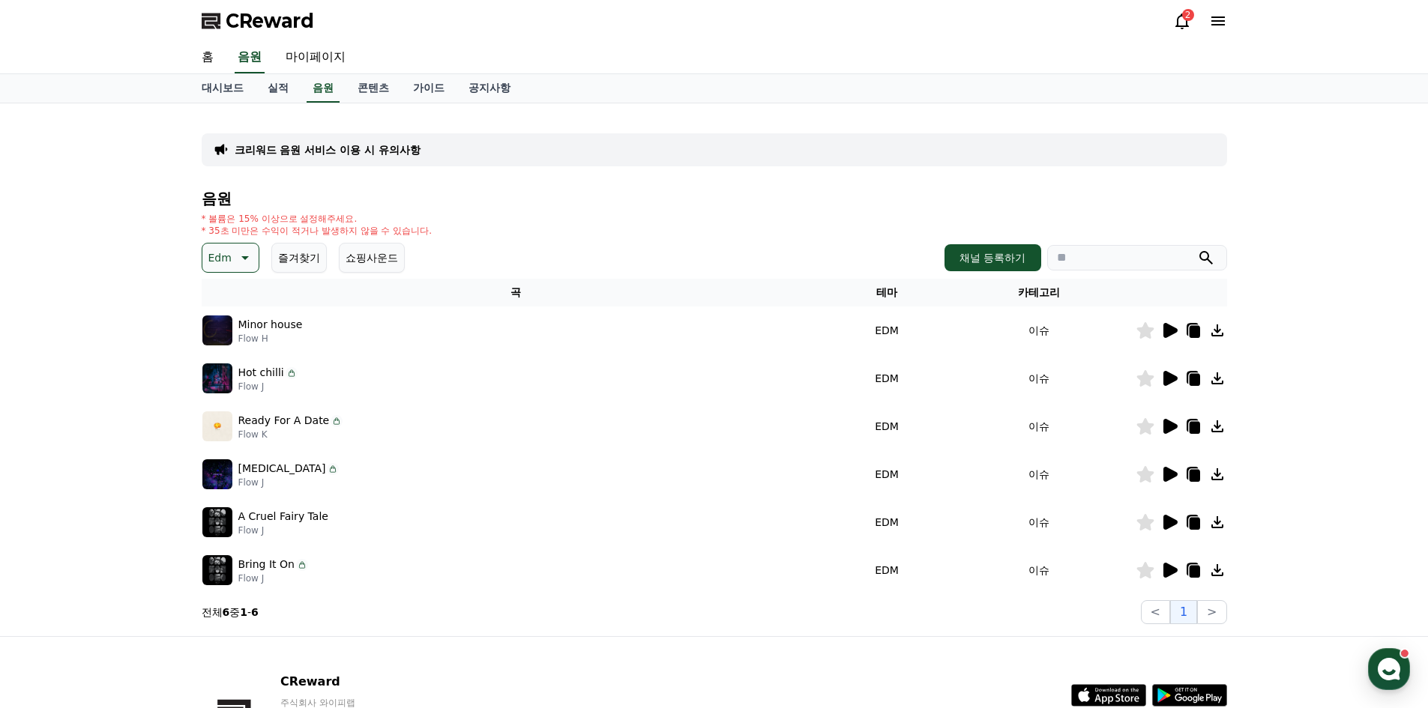
click at [1171, 378] on icon at bounding box center [1170, 378] width 14 height 15
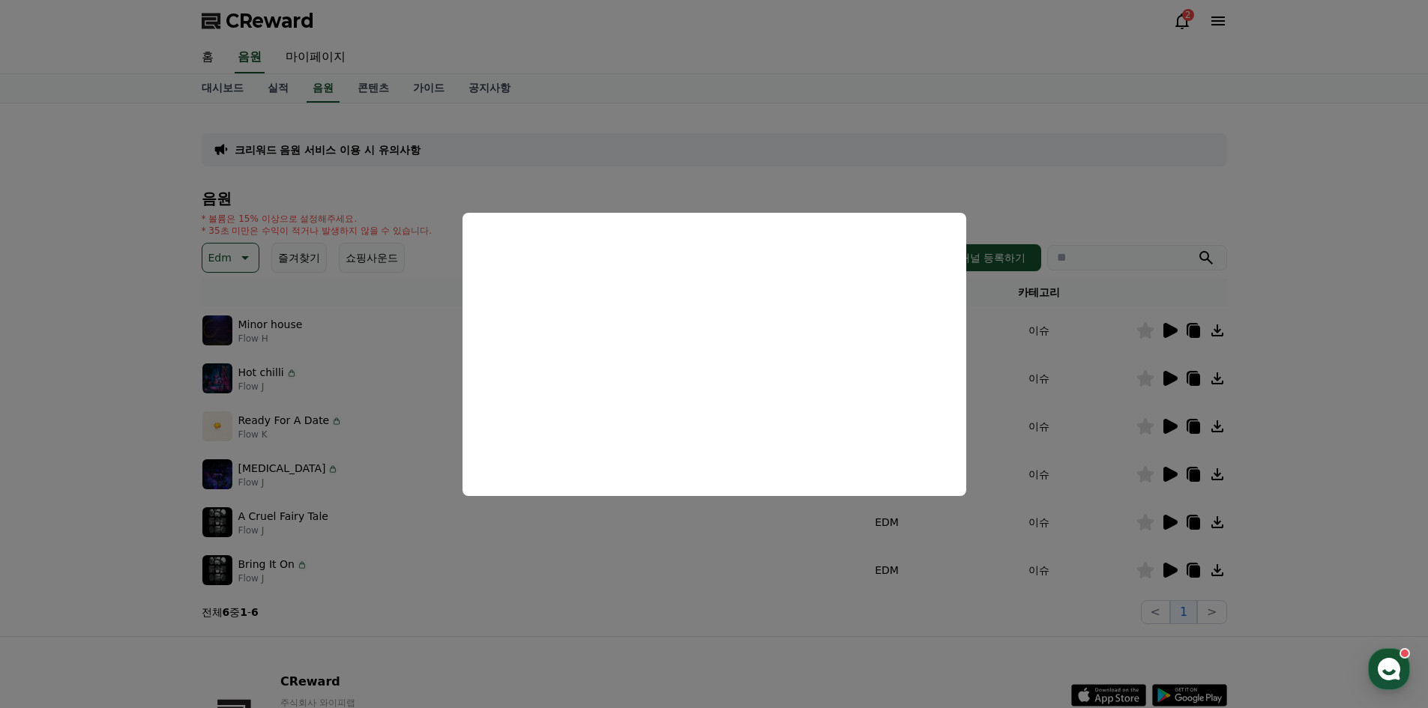
click at [910, 171] on button "close modal" at bounding box center [714, 354] width 1428 height 708
